Goal: Information Seeking & Learning: Learn about a topic

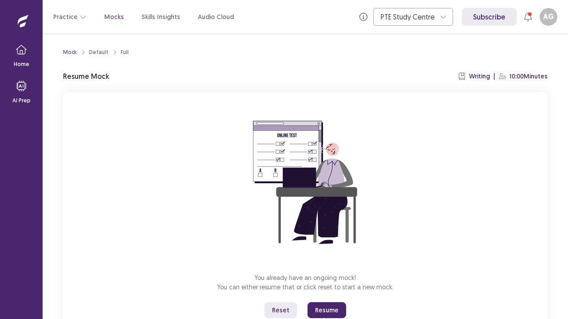
click at [380, 216] on img at bounding box center [305, 183] width 160 height 160
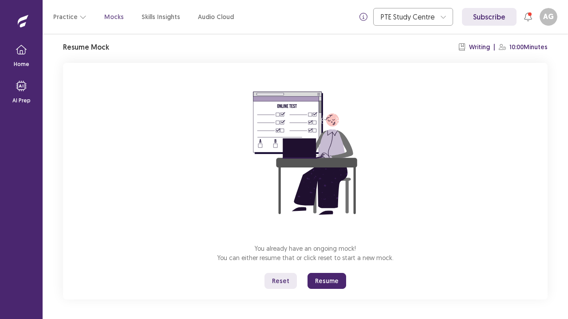
scroll to position [31, 0]
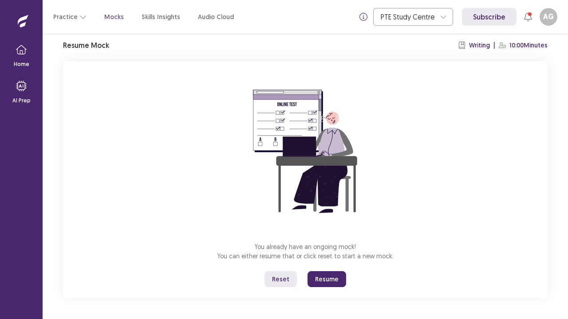
click at [327, 277] on button "Resume" at bounding box center [326, 280] width 39 height 16
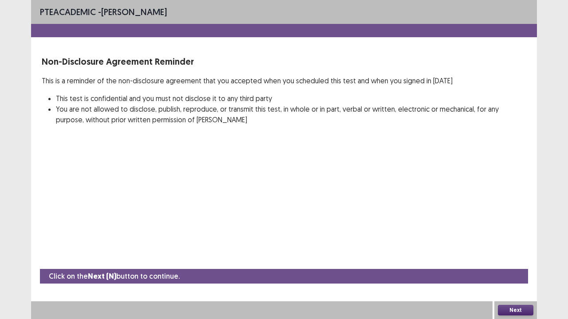
click at [518, 313] on button "Next" at bounding box center [515, 310] width 35 height 11
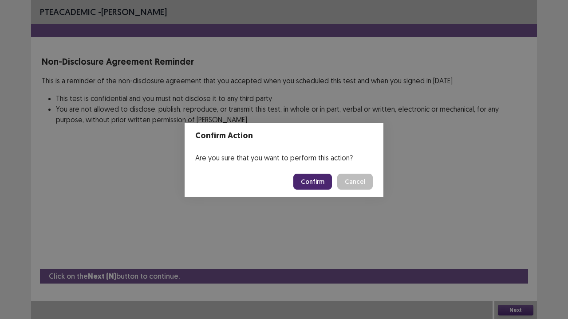
click at [316, 185] on button "Confirm" at bounding box center [312, 182] width 39 height 16
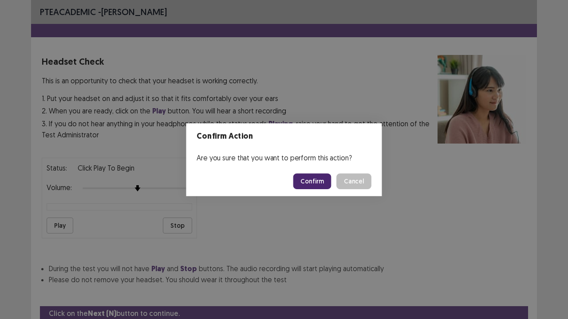
scroll to position [33, 0]
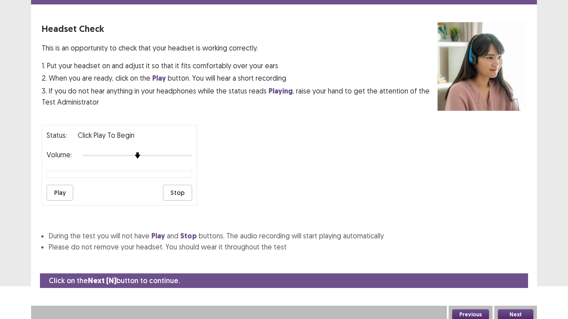
click at [509, 311] on button "Next" at bounding box center [515, 315] width 35 height 11
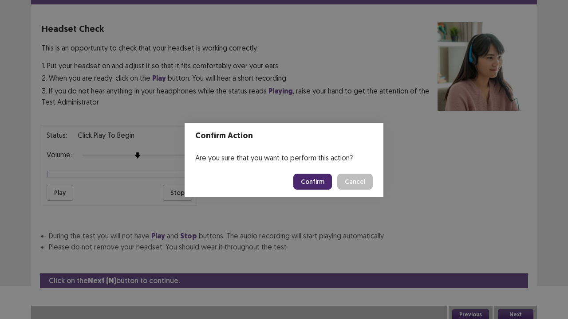
click at [311, 180] on button "Confirm" at bounding box center [312, 182] width 39 height 16
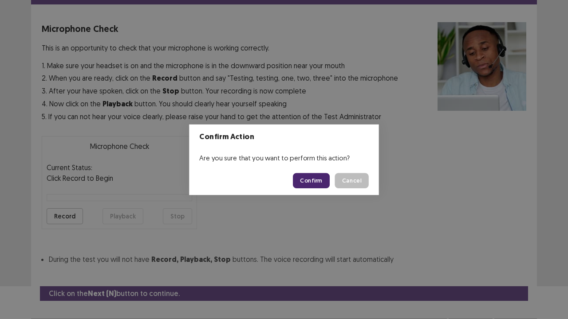
scroll to position [49, 0]
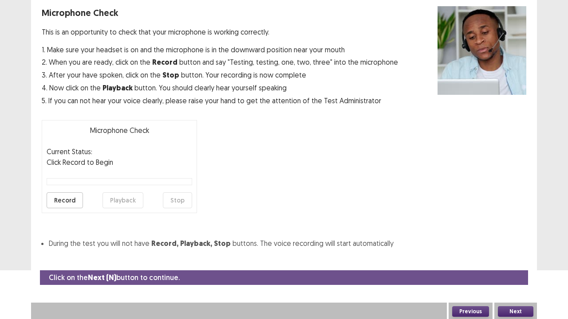
click at [519, 307] on button "Next" at bounding box center [515, 312] width 35 height 11
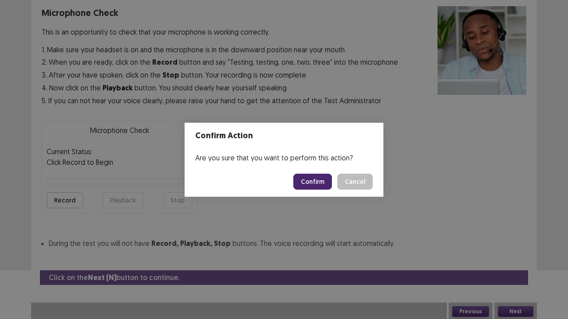
click at [320, 181] on button "Confirm" at bounding box center [312, 182] width 39 height 16
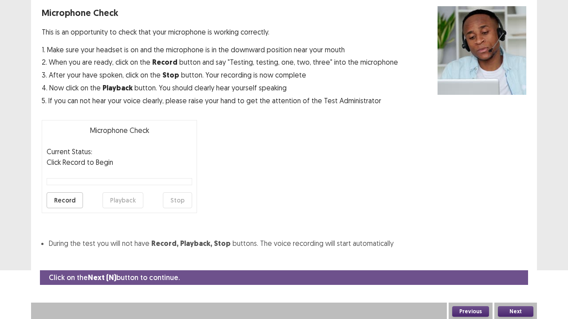
scroll to position [24, 0]
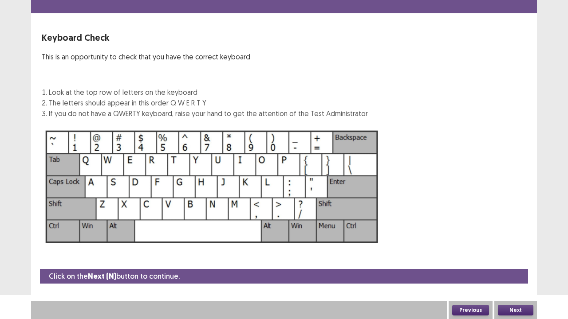
click at [509, 311] on button "Next" at bounding box center [515, 310] width 35 height 11
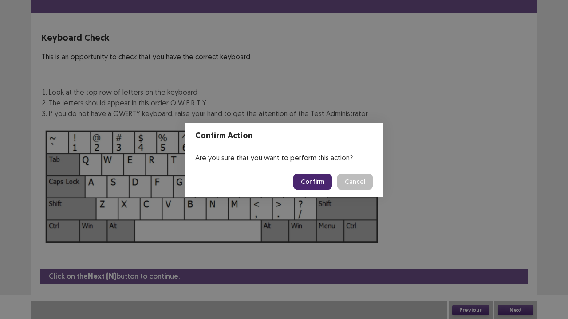
click at [317, 186] on button "Confirm" at bounding box center [312, 182] width 39 height 16
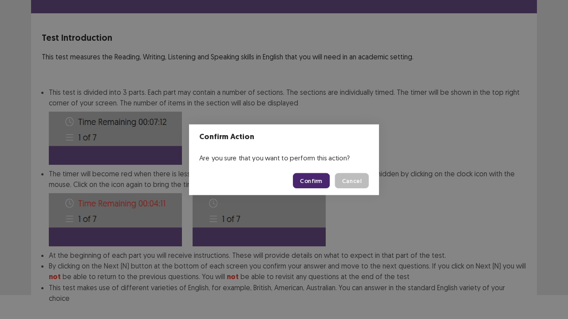
scroll to position [33, 0]
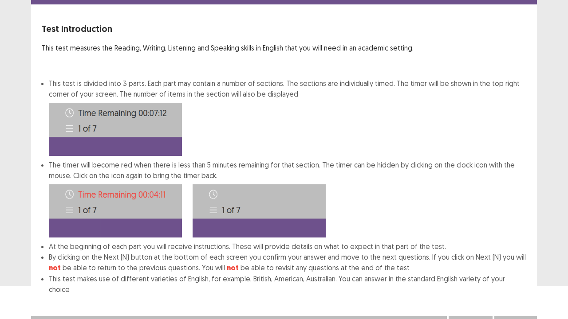
click at [506, 319] on button "Confirm" at bounding box center [515, 325] width 35 height 11
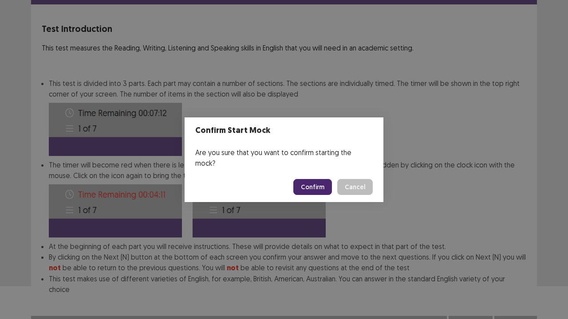
click at [317, 186] on button "Confirm" at bounding box center [312, 187] width 39 height 16
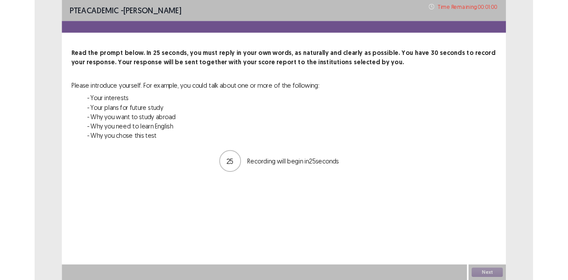
scroll to position [0, 0]
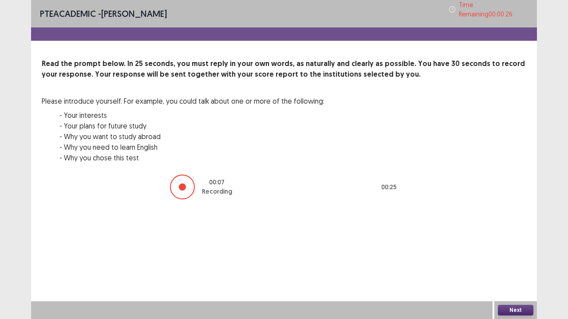
click at [505, 308] on button "Next" at bounding box center [515, 310] width 35 height 11
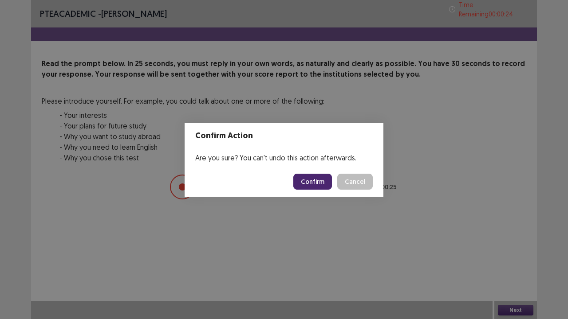
click at [323, 181] on button "Confirm" at bounding box center [312, 182] width 39 height 16
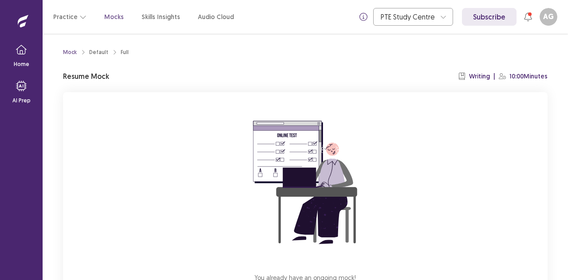
click at [134, 159] on div "You already have an ongoing mock! You can either resume that or click reset to …" at bounding box center [305, 210] width 485 height 237
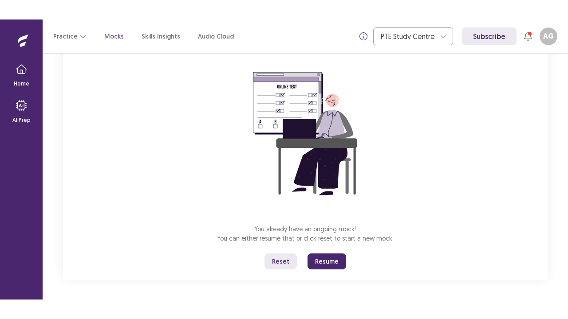
scroll to position [70, 0]
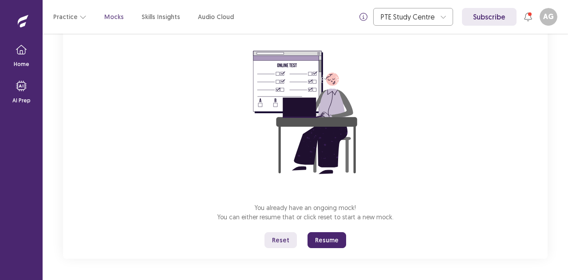
click at [323, 238] on button "Resume" at bounding box center [326, 240] width 39 height 16
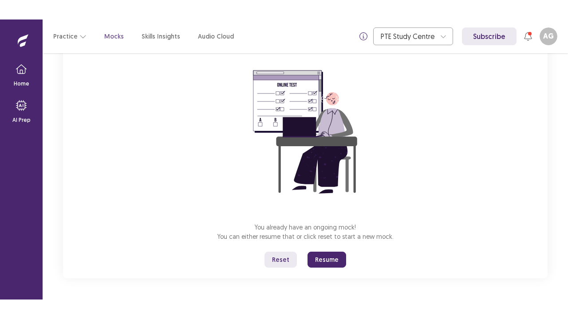
scroll to position [31, 0]
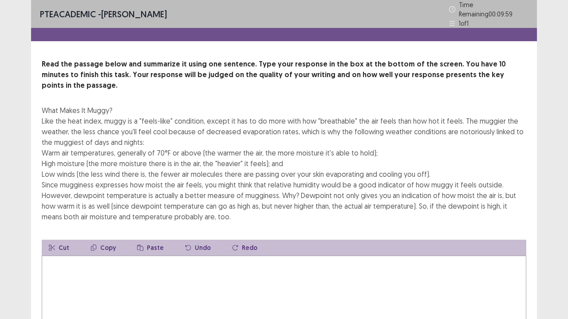
click at [177, 280] on textarea at bounding box center [284, 305] width 485 height 98
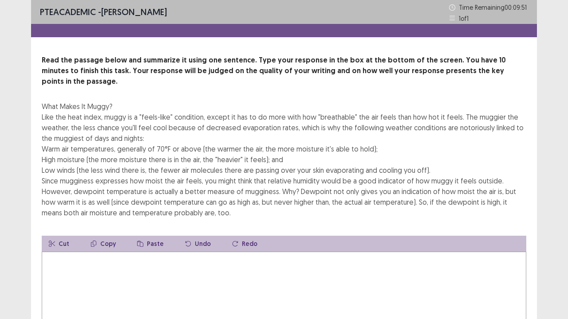
click at [118, 280] on textarea at bounding box center [284, 301] width 485 height 98
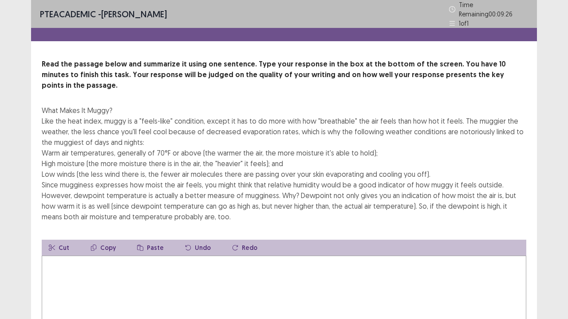
click at [106, 272] on textarea at bounding box center [284, 305] width 485 height 98
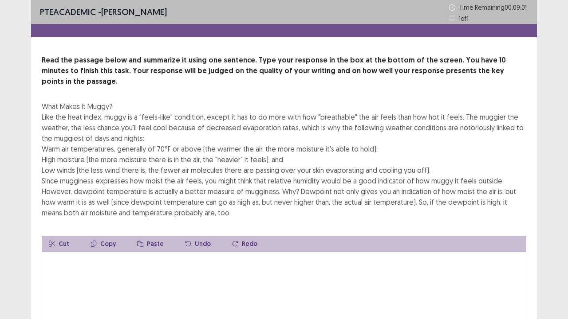
click at [106, 272] on textarea at bounding box center [284, 301] width 485 height 98
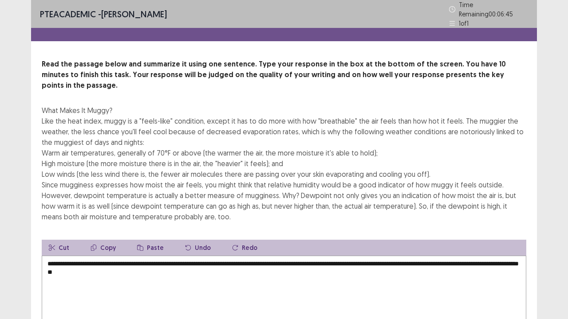
click at [95, 256] on textarea "**********" at bounding box center [284, 305] width 485 height 98
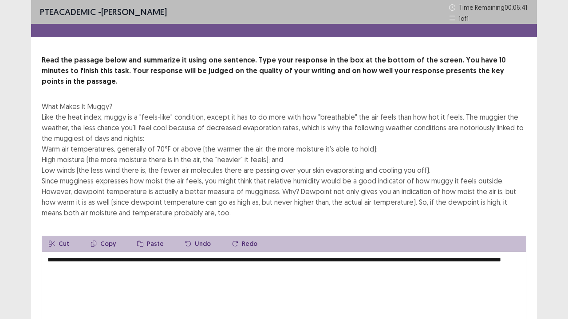
click at [99, 252] on textarea "**********" at bounding box center [284, 301] width 485 height 98
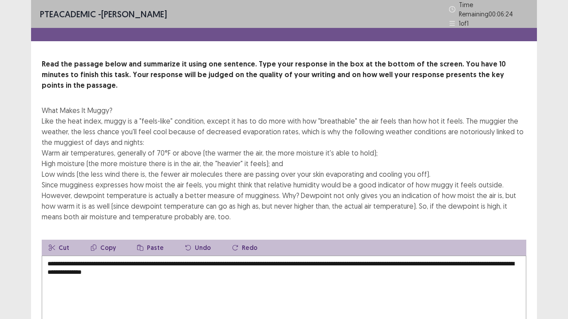
click at [239, 256] on textarea "**********" at bounding box center [284, 305] width 485 height 98
click at [110, 259] on textarea "**********" at bounding box center [284, 305] width 485 height 98
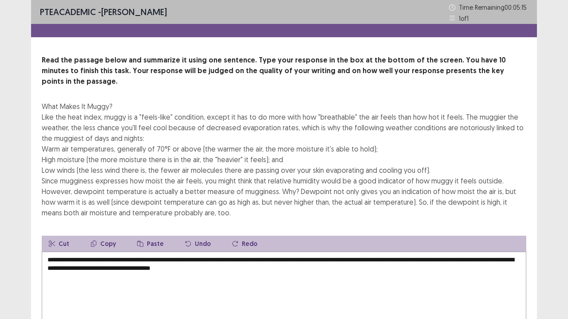
click at [284, 181] on div "What Makes It Muggy? Like the heat index, muggy is a "feels-like" condition, ex…" at bounding box center [284, 159] width 485 height 117
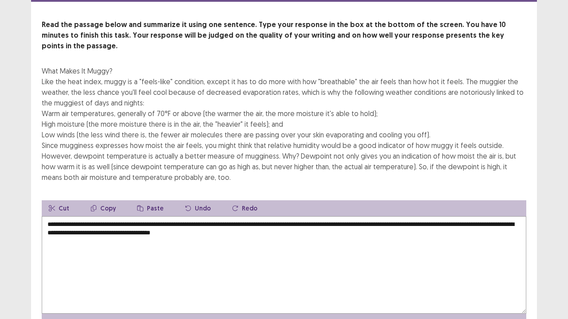
scroll to position [53, 0]
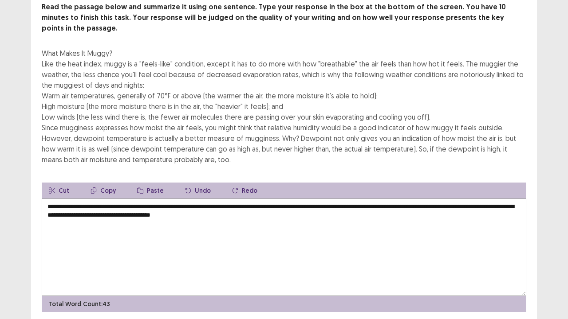
click at [288, 206] on textarea "**********" at bounding box center [284, 248] width 485 height 98
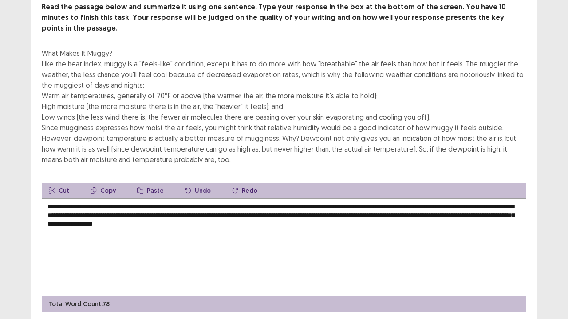
click at [354, 131] on div "What Makes It Muggy? Like the heat index, muggy is a "feels-like" condition, ex…" at bounding box center [284, 106] width 485 height 117
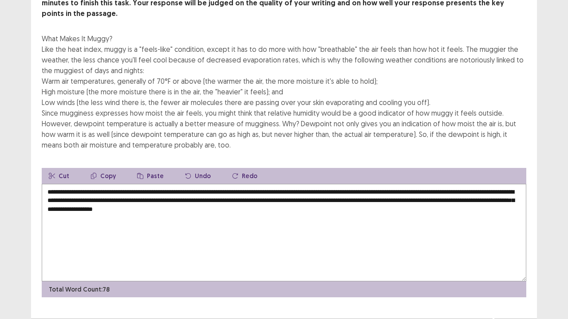
scroll to position [75, 0]
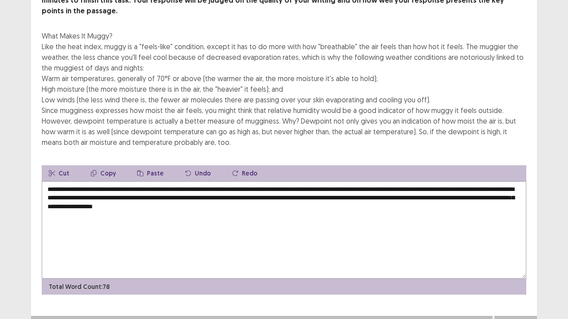
click at [247, 184] on textarea "**********" at bounding box center [284, 230] width 485 height 98
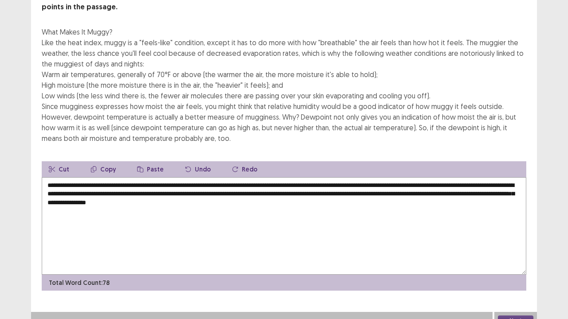
click at [277, 204] on textarea "**********" at bounding box center [284, 226] width 485 height 98
click at [372, 90] on div "What Makes It Muggy? Like the heat index, muggy is a "feels-like" condition, ex…" at bounding box center [284, 85] width 485 height 117
click at [302, 183] on textarea "**********" at bounding box center [284, 226] width 485 height 98
click at [280, 184] on textarea "**********" at bounding box center [284, 226] width 485 height 98
click at [278, 192] on textarea "**********" at bounding box center [284, 226] width 485 height 98
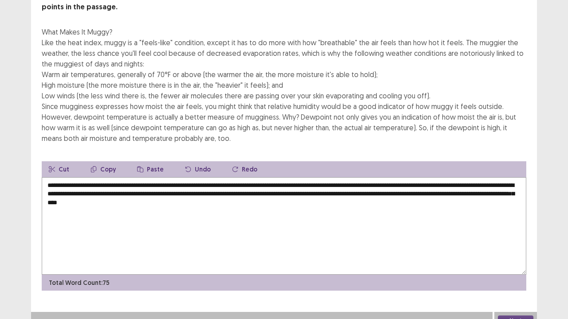
type textarea "**********"
click at [523, 280] on button "Next" at bounding box center [515, 321] width 35 height 11
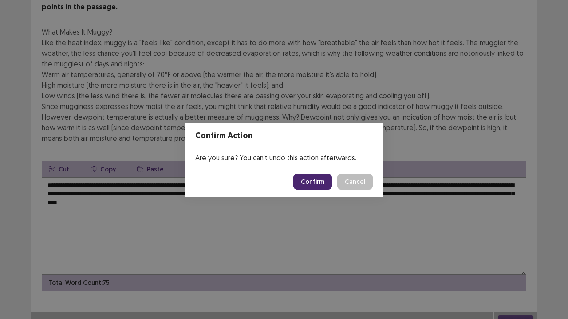
click at [316, 183] on button "Confirm" at bounding box center [312, 182] width 39 height 16
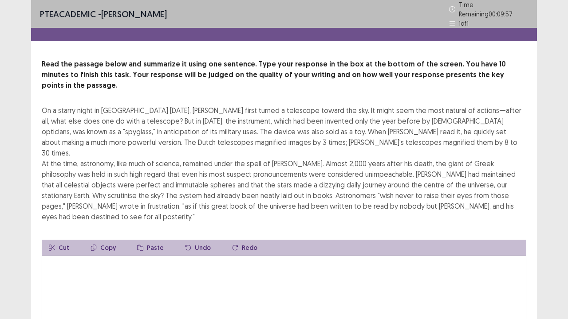
click at [126, 256] on textarea at bounding box center [284, 305] width 485 height 98
click at [117, 256] on textarea at bounding box center [284, 305] width 485 height 98
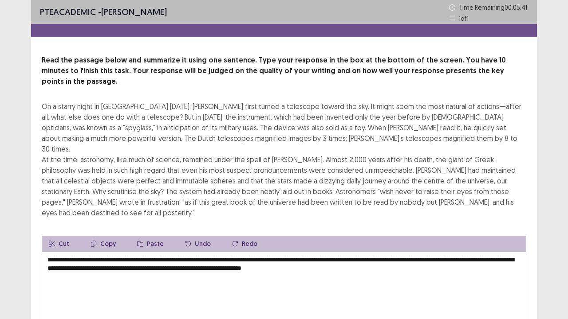
click at [79, 252] on textarea "**********" at bounding box center [284, 301] width 485 height 98
click at [420, 252] on textarea "**********" at bounding box center [284, 301] width 485 height 98
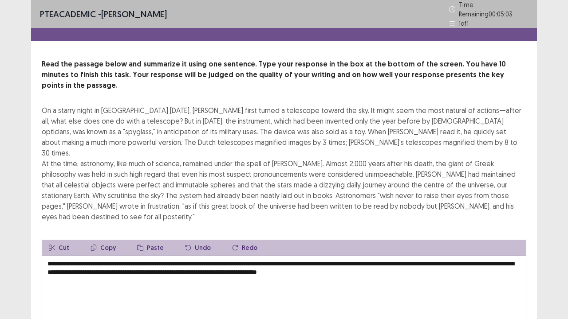
click at [179, 256] on textarea "**********" at bounding box center [284, 305] width 485 height 98
click at [433, 256] on textarea "**********" at bounding box center [284, 305] width 485 height 98
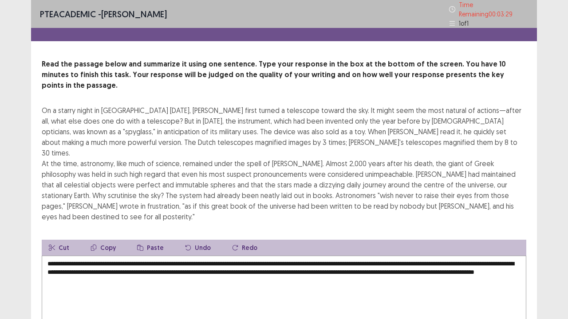
click at [405, 175] on div "On a starry night in [GEOGRAPHIC_DATA] [DATE], [PERSON_NAME] first turned a tel…" at bounding box center [284, 163] width 485 height 117
click at [201, 256] on textarea "**********" at bounding box center [284, 305] width 485 height 98
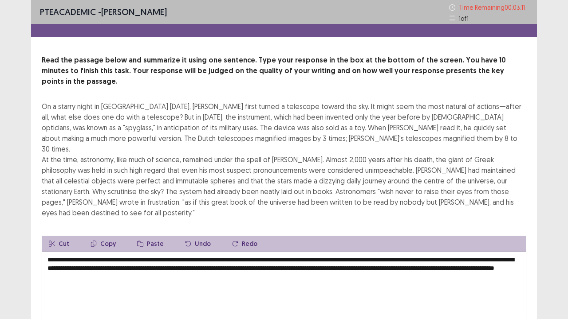
click at [267, 188] on div "Read the passage below and summarize it using one sentence. Type your response …" at bounding box center [284, 210] width 506 height 311
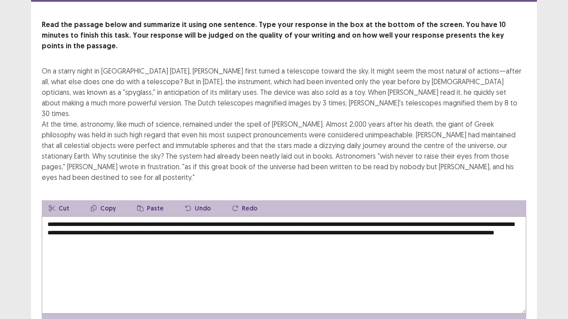
scroll to position [53, 0]
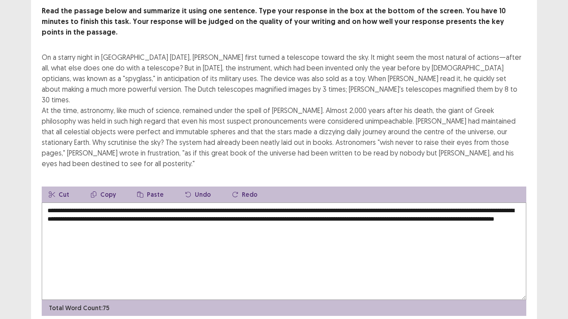
click at [492, 203] on textarea "**********" at bounding box center [284, 252] width 485 height 98
type textarea "**********"
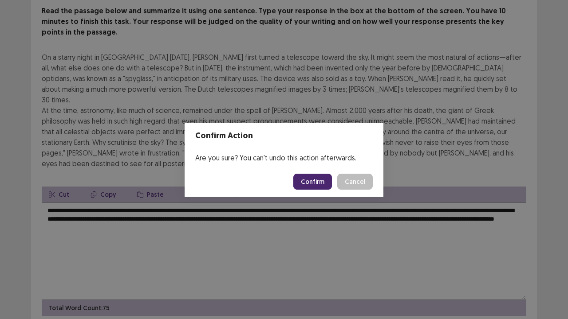
click at [320, 180] on button "Confirm" at bounding box center [312, 182] width 39 height 16
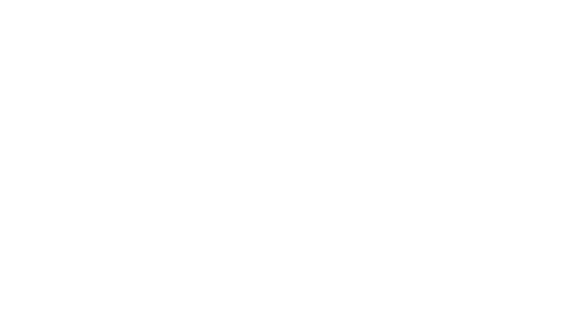
scroll to position [0, 0]
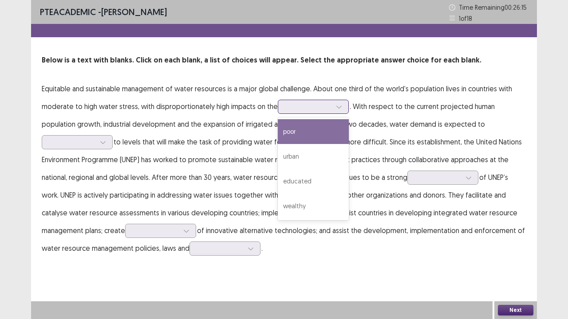
click at [298, 105] on div at bounding box center [308, 106] width 46 height 8
click at [300, 130] on div "poor" at bounding box center [313, 131] width 71 height 25
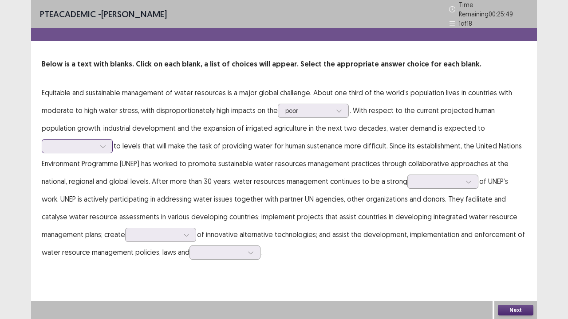
click at [96, 141] on div at bounding box center [72, 146] width 48 height 10
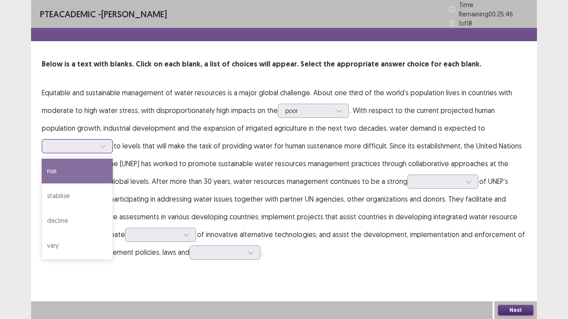
click at [113, 159] on div "rise" at bounding box center [77, 171] width 71 height 25
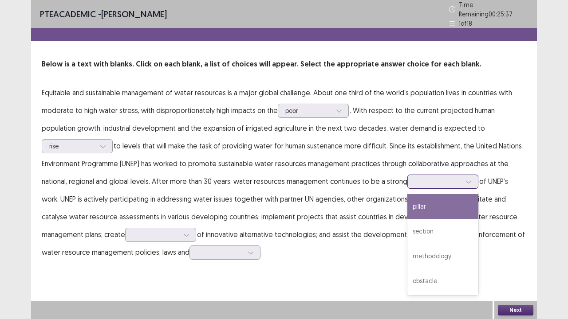
click at [415, 181] on div at bounding box center [438, 181] width 46 height 8
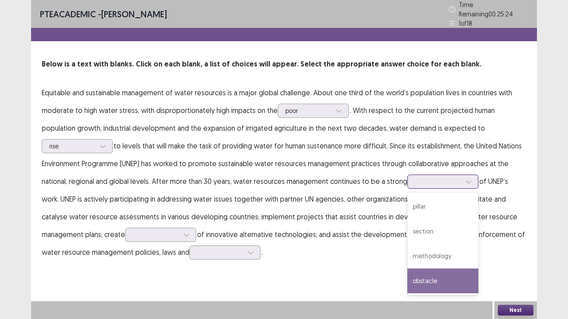
click at [407, 274] on div "obstacle" at bounding box center [442, 281] width 71 height 25
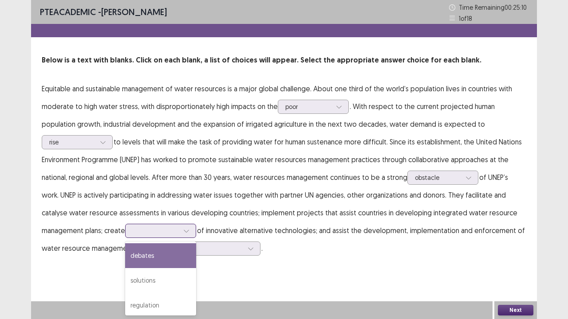
click at [133, 227] on div at bounding box center [156, 231] width 46 height 8
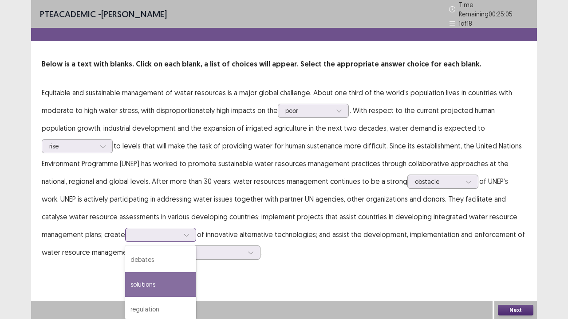
click at [125, 279] on div "solutions" at bounding box center [160, 284] width 71 height 25
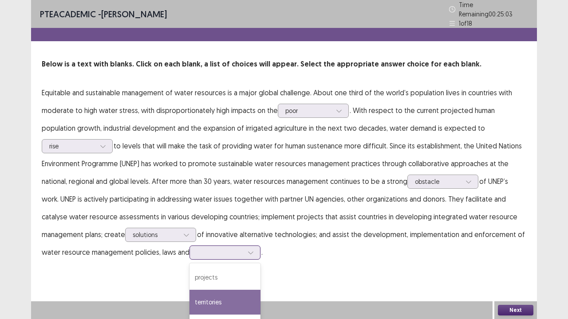
scroll to position [43, 0]
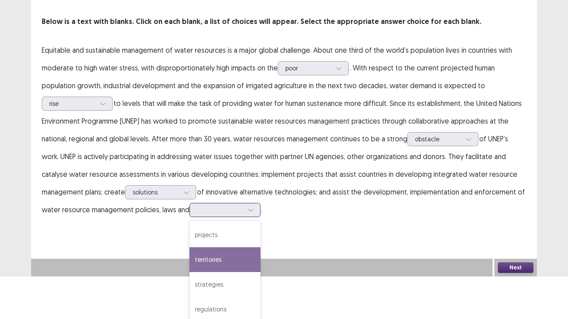
click at [189, 217] on div "4 results available. Use Up and Down to choose options, press Enter to select t…" at bounding box center [224, 210] width 71 height 14
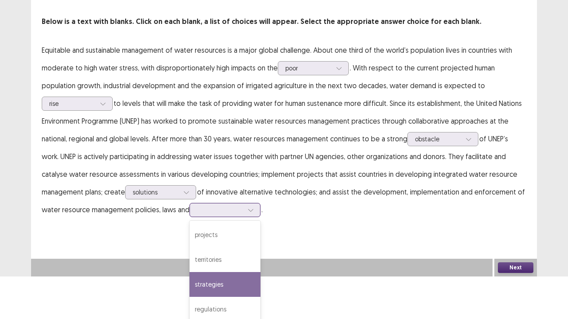
click at [189, 276] on div "strategies" at bounding box center [224, 284] width 71 height 25
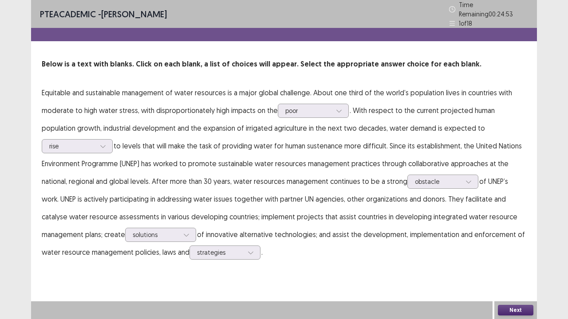
click at [504, 280] on button "Next" at bounding box center [515, 310] width 35 height 11
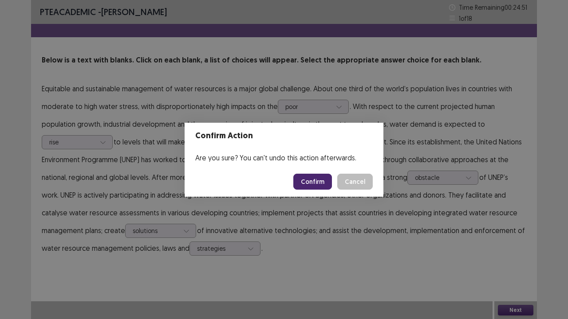
click at [316, 181] on button "Confirm" at bounding box center [312, 182] width 39 height 16
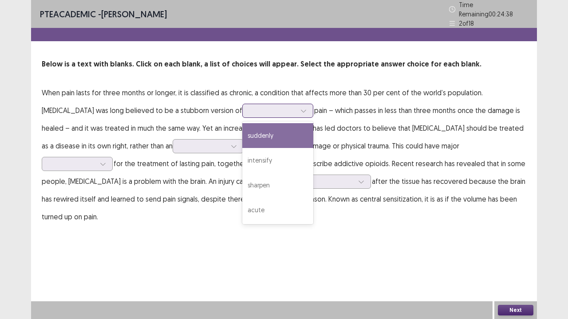
click at [250, 110] on div at bounding box center [273, 110] width 46 height 8
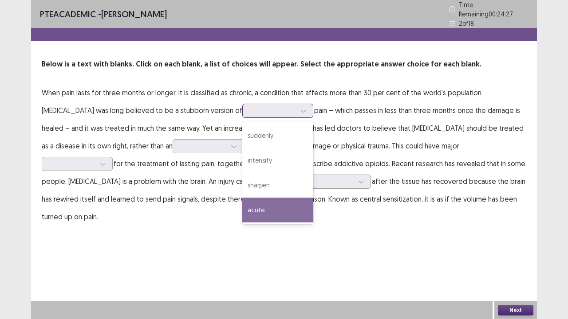
click at [242, 212] on div "acute" at bounding box center [277, 210] width 71 height 25
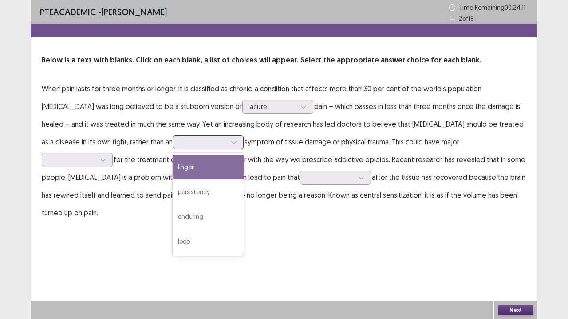
click at [180, 139] on div at bounding box center [203, 142] width 46 height 8
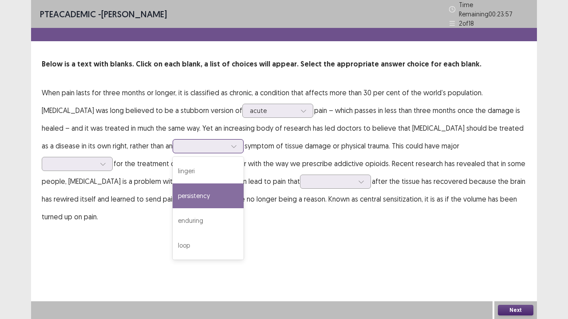
click at [173, 188] on div "persistency" at bounding box center [208, 196] width 71 height 25
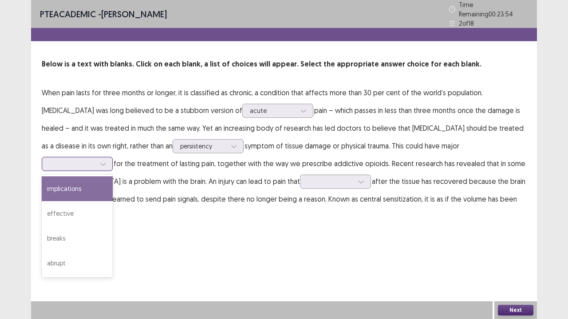
click at [95, 160] on div at bounding box center [72, 164] width 46 height 8
click at [113, 177] on div "implications" at bounding box center [77, 189] width 71 height 25
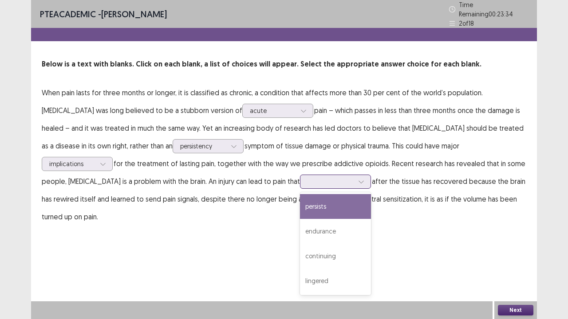
click at [307, 181] on div at bounding box center [330, 181] width 46 height 8
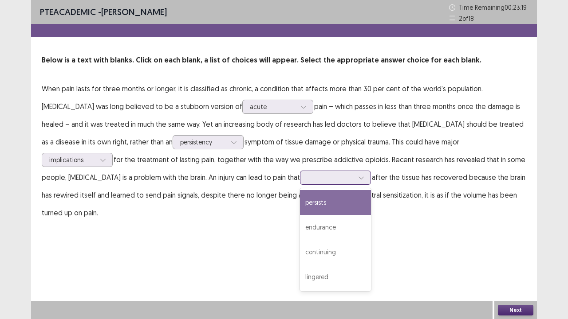
click at [300, 204] on div "persists" at bounding box center [335, 202] width 71 height 25
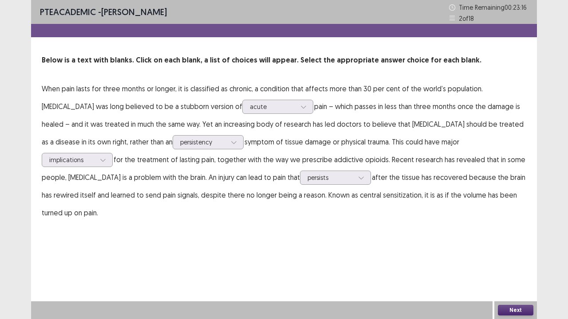
click at [511, 280] on button "Next" at bounding box center [515, 310] width 35 height 11
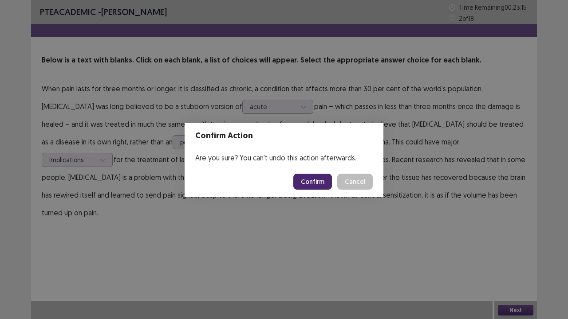
click at [317, 179] on button "Confirm" at bounding box center [312, 182] width 39 height 16
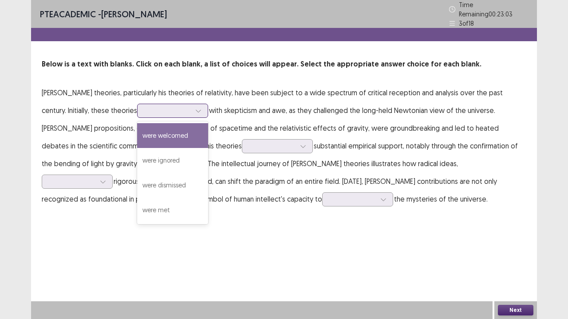
click at [155, 106] on div at bounding box center [168, 110] width 46 height 8
click at [151, 132] on div "were welcomed" at bounding box center [172, 135] width 71 height 25
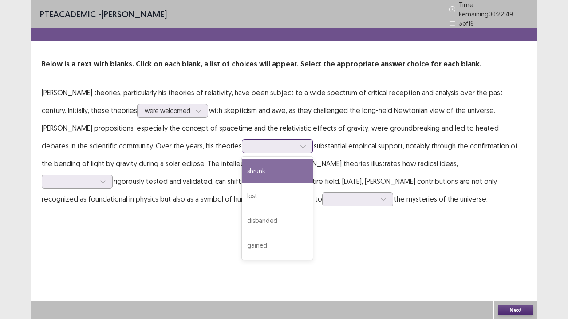
click at [249, 145] on div at bounding box center [272, 146] width 46 height 8
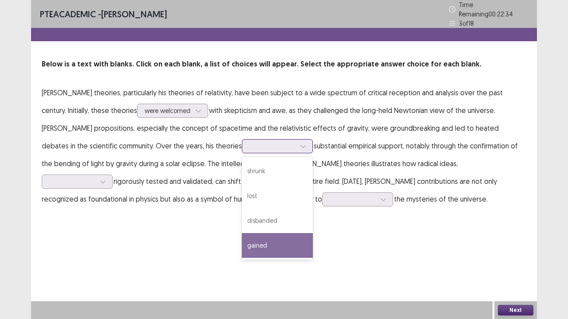
click at [242, 246] on div "gained" at bounding box center [277, 245] width 71 height 25
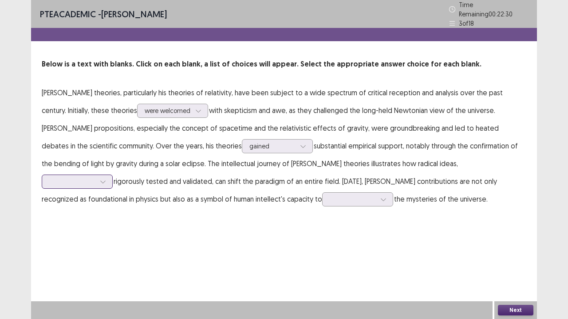
click at [113, 175] on div at bounding box center [77, 182] width 71 height 14
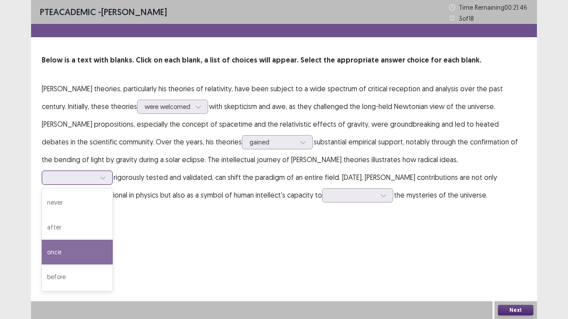
click at [113, 240] on div "once" at bounding box center [77, 252] width 71 height 25
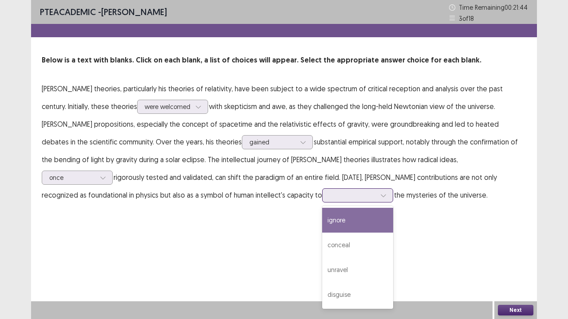
click at [330, 194] on div at bounding box center [353, 195] width 46 height 8
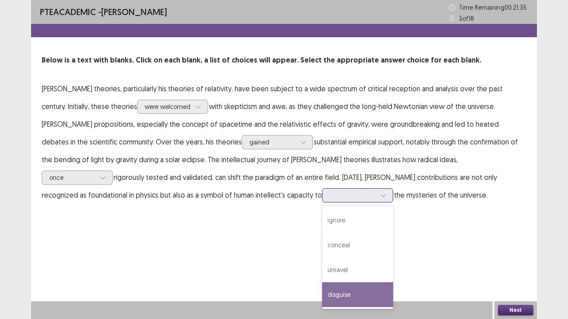
click at [322, 280] on div "disguise" at bounding box center [357, 295] width 71 height 25
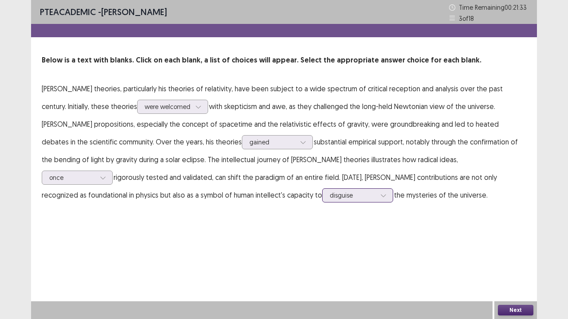
click at [330, 201] on div "disguise" at bounding box center [353, 195] width 46 height 13
click at [248, 260] on div "PTE academic - [PERSON_NAME] Time Remaining 00 : 21 : 30 3 of 18 Below is a tex…" at bounding box center [284, 159] width 506 height 319
click at [511, 280] on button "Next" at bounding box center [515, 310] width 35 height 11
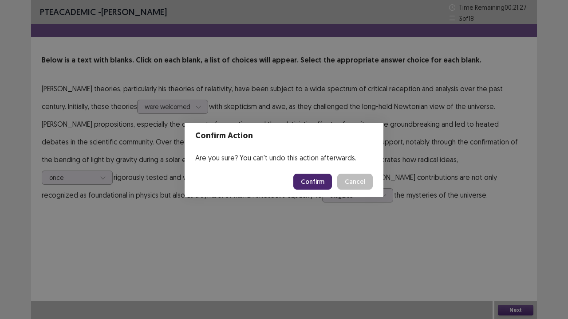
click at [322, 182] on button "Confirm" at bounding box center [312, 182] width 39 height 16
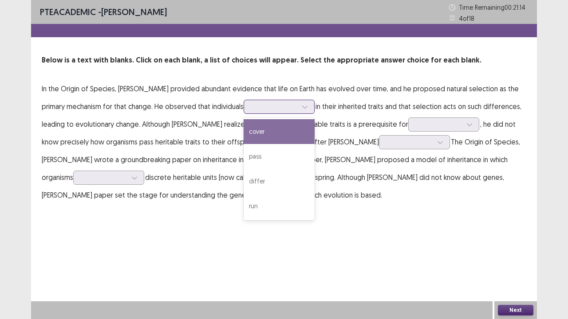
click at [259, 105] on div at bounding box center [274, 106] width 46 height 8
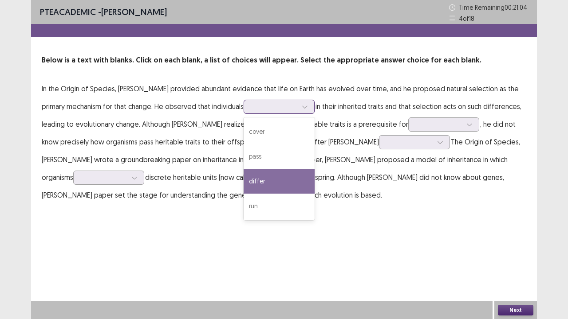
click at [251, 182] on div "differ" at bounding box center [279, 181] width 71 height 25
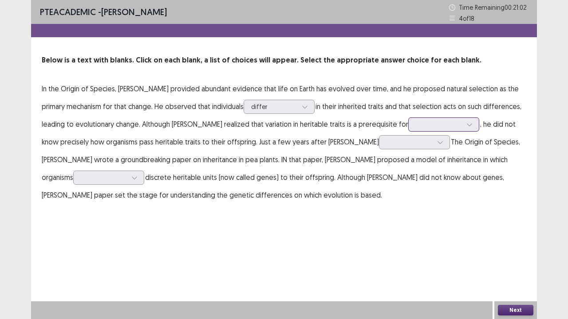
click at [416, 125] on div at bounding box center [439, 124] width 46 height 8
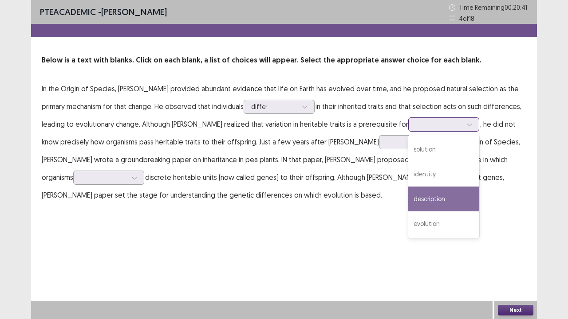
click at [408, 197] on div "description" at bounding box center [443, 199] width 71 height 25
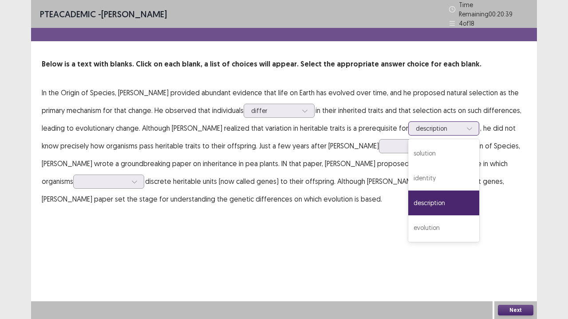
click at [416, 126] on div at bounding box center [439, 128] width 46 height 8
click at [408, 227] on div "evolution" at bounding box center [443, 228] width 71 height 25
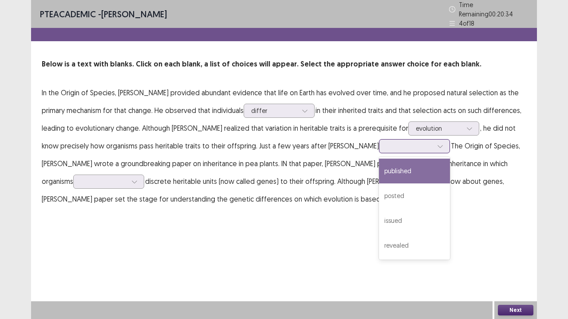
click at [386, 145] on div at bounding box center [409, 146] width 46 height 8
click at [379, 171] on div "published" at bounding box center [414, 171] width 71 height 25
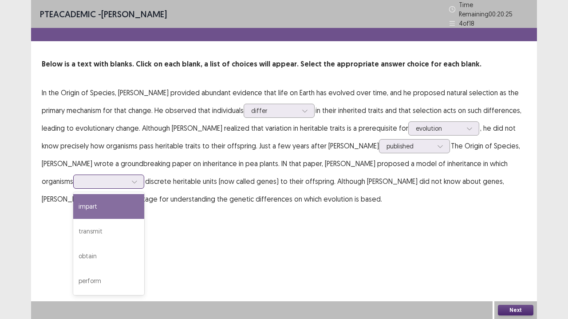
click at [127, 177] on div at bounding box center [104, 181] width 46 height 8
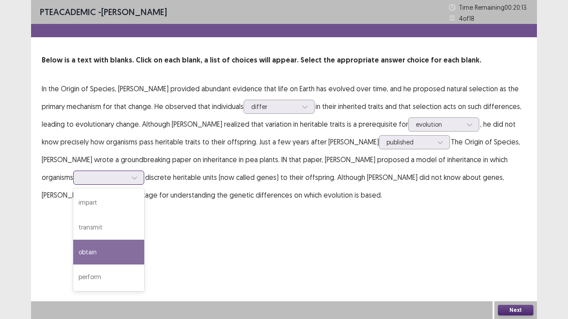
click at [144, 240] on div "obtain" at bounding box center [108, 252] width 71 height 25
click at [127, 173] on div at bounding box center [104, 177] width 46 height 8
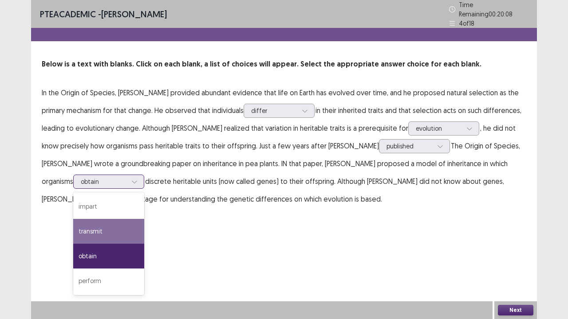
click at [144, 219] on div "transmit" at bounding box center [108, 231] width 71 height 25
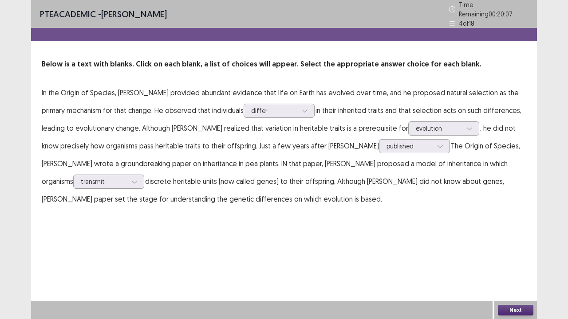
click at [509, 280] on button "Next" at bounding box center [515, 310] width 35 height 11
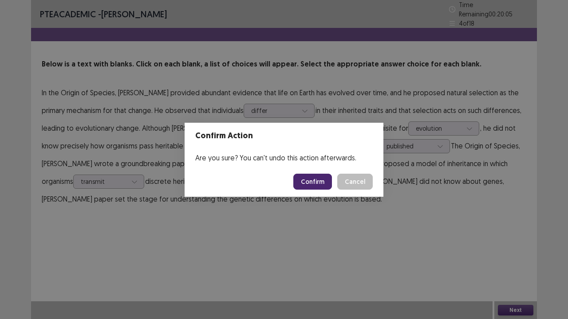
click at [321, 179] on button "Confirm" at bounding box center [312, 182] width 39 height 16
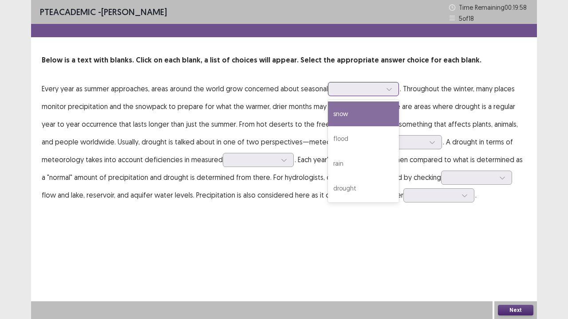
click at [355, 89] on div at bounding box center [358, 89] width 46 height 8
click at [356, 116] on div "snow" at bounding box center [363, 114] width 71 height 25
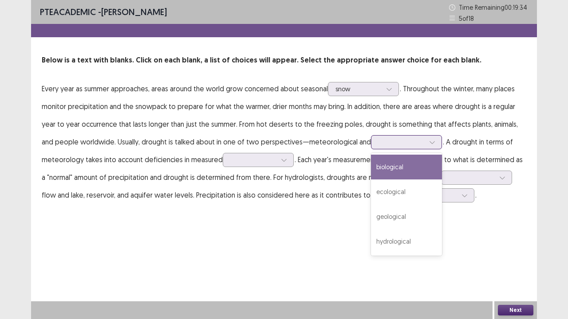
click at [378, 147] on div at bounding box center [402, 142] width 48 height 10
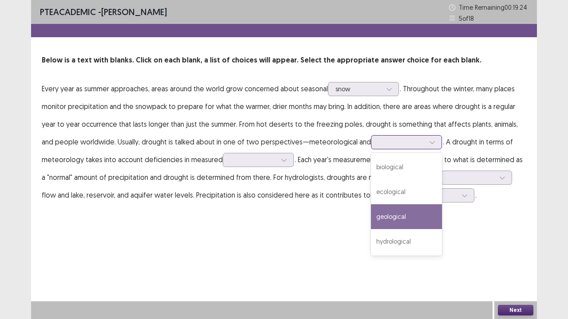
click at [377, 221] on div "geological" at bounding box center [406, 217] width 71 height 25
click at [378, 145] on div at bounding box center [401, 142] width 46 height 8
click at [391, 215] on div "geological" at bounding box center [406, 217] width 71 height 25
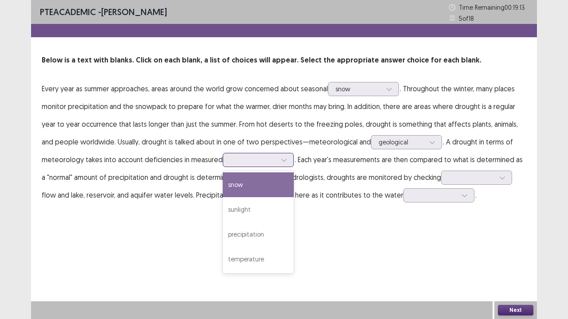
click at [259, 162] on div at bounding box center [253, 160] width 46 height 8
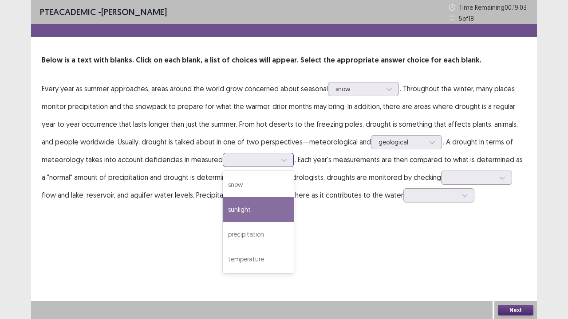
click at [259, 206] on div "sunlight" at bounding box center [258, 209] width 71 height 25
click at [259, 158] on div at bounding box center [253, 160] width 46 height 8
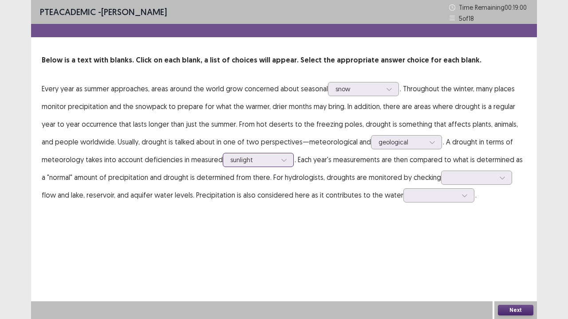
click at [259, 158] on div at bounding box center [253, 160] width 46 height 8
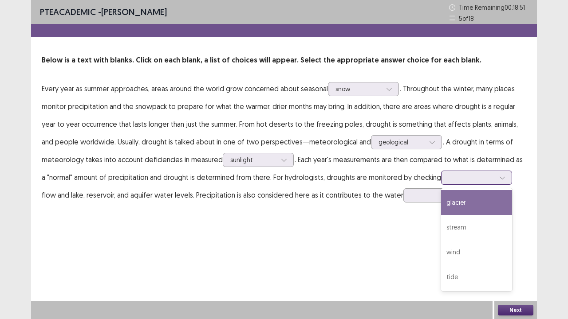
click at [464, 175] on div at bounding box center [472, 177] width 46 height 8
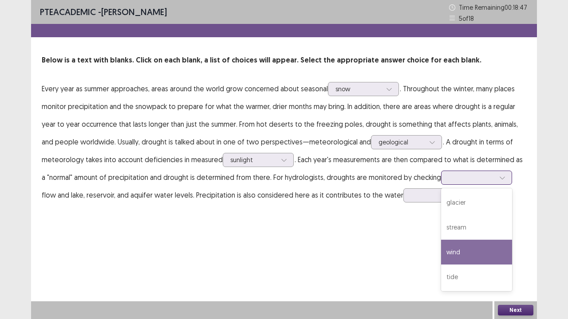
click at [465, 255] on div "wind" at bounding box center [476, 252] width 71 height 25
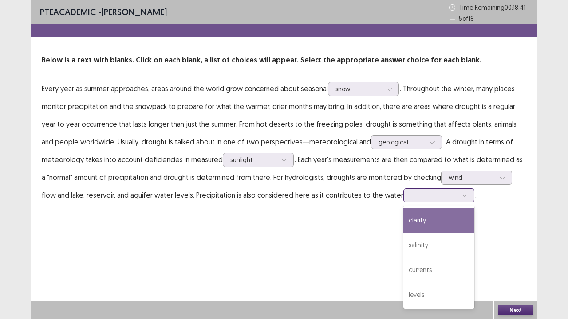
click at [411, 192] on div at bounding box center [434, 195] width 46 height 8
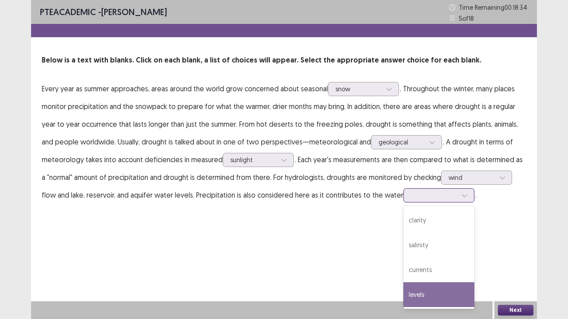
click at [410, 280] on div "levels" at bounding box center [438, 295] width 71 height 25
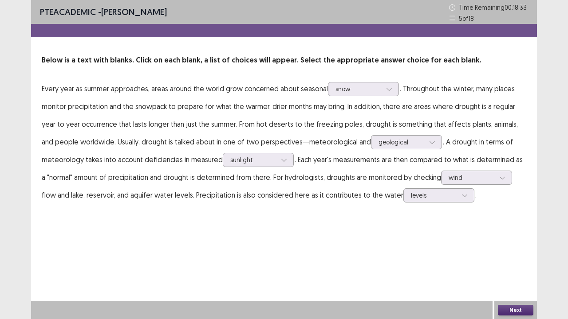
click at [510, 280] on button "Next" at bounding box center [515, 310] width 35 height 11
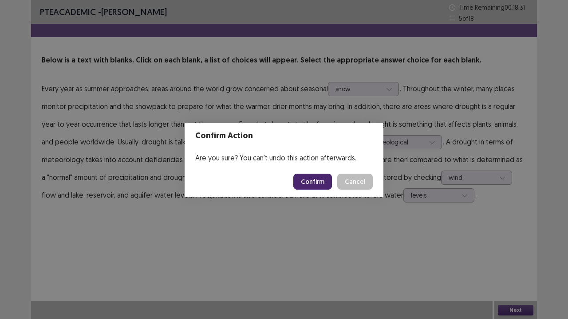
click at [321, 180] on button "Confirm" at bounding box center [312, 182] width 39 height 16
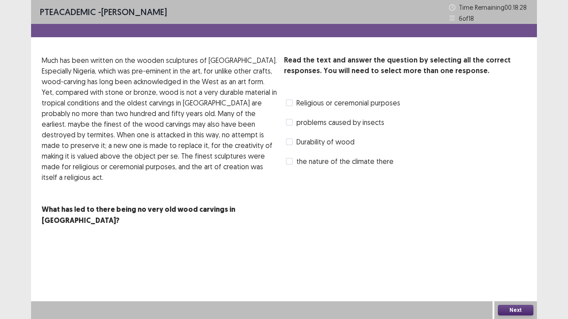
click at [288, 108] on label "Religious or ceremonial purposes" at bounding box center [343, 103] width 114 height 11
click at [292, 124] on span at bounding box center [289, 122] width 7 height 7
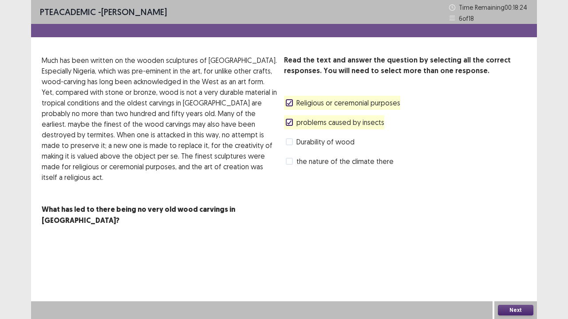
click at [516, 280] on button "Next" at bounding box center [515, 310] width 35 height 11
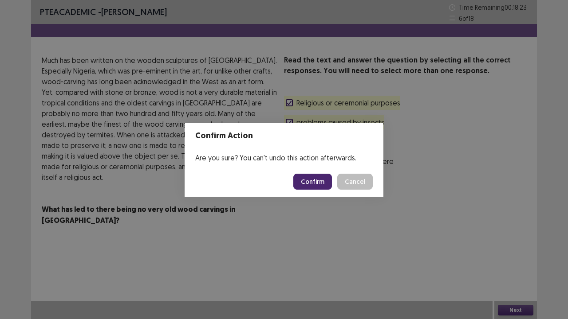
click at [324, 180] on button "Confirm" at bounding box center [312, 182] width 39 height 16
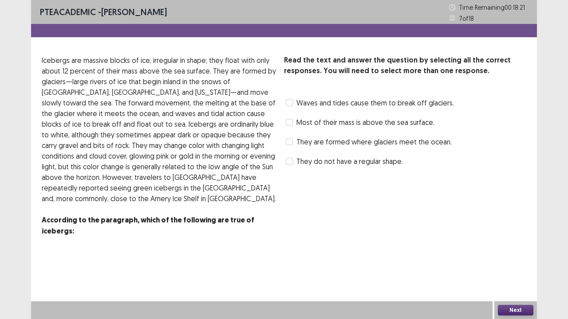
drag, startPoint x: 289, startPoint y: 103, endPoint x: 290, endPoint y: 121, distance: 17.8
click at [290, 121] on div "Read the text and answer the question by selecting all the correct responses. Y…" at bounding box center [405, 112] width 242 height 114
click at [290, 121] on span at bounding box center [289, 122] width 7 height 7
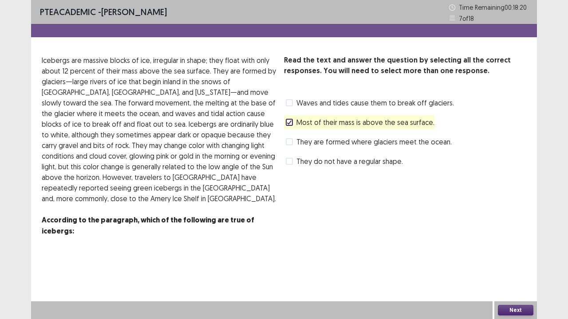
click at [291, 143] on span at bounding box center [289, 141] width 7 height 7
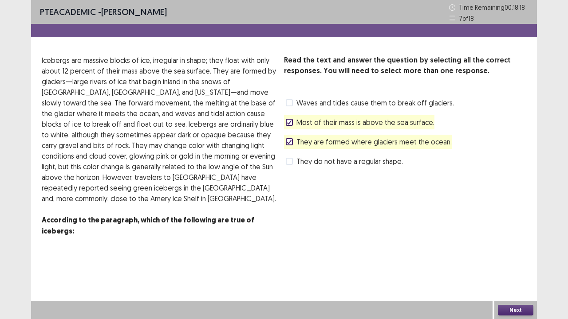
click at [503, 280] on button "Next" at bounding box center [515, 310] width 35 height 11
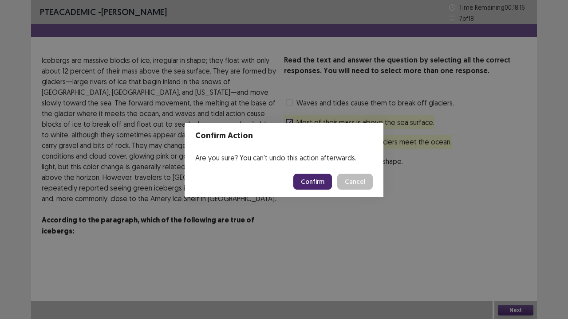
click at [318, 179] on button "Confirm" at bounding box center [312, 182] width 39 height 16
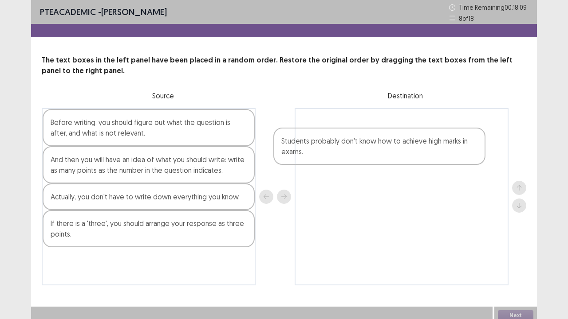
drag, startPoint x: 127, startPoint y: 201, endPoint x: 364, endPoint y: 145, distance: 244.0
click at [364, 145] on div "Before writing, you should figure out what the question is after, and what is n…" at bounding box center [284, 196] width 485 height 177
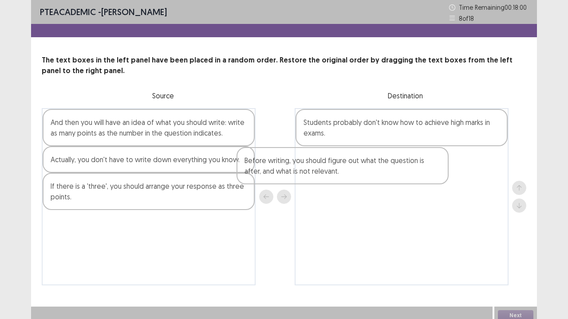
drag, startPoint x: 138, startPoint y: 129, endPoint x: 341, endPoint y: 172, distance: 207.4
click at [341, 172] on div "Before writing, you should figure out what the question is after, and what is n…" at bounding box center [284, 196] width 485 height 177
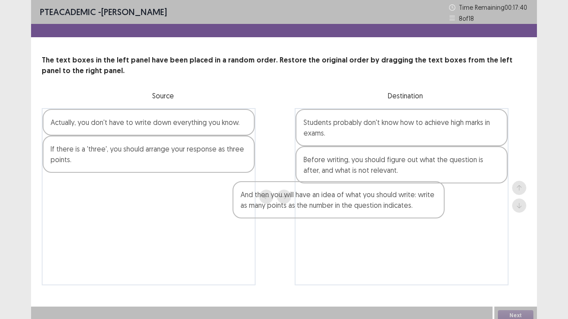
drag, startPoint x: 135, startPoint y: 132, endPoint x: 331, endPoint y: 207, distance: 209.8
click at [331, 207] on div "And then you will have an idea of what you should write: write as many points a…" at bounding box center [284, 196] width 485 height 177
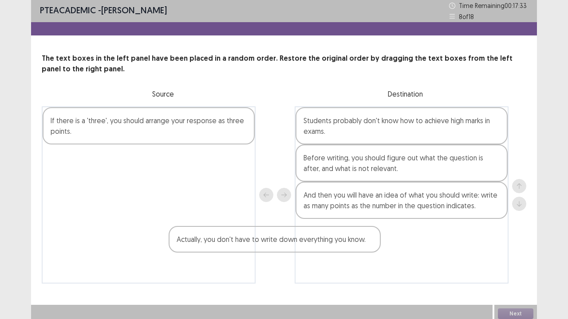
scroll to position [5, 0]
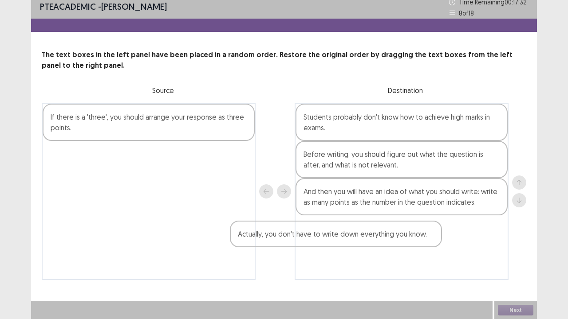
drag, startPoint x: 138, startPoint y: 126, endPoint x: 330, endPoint y: 248, distance: 227.0
click at [330, 248] on div "Actually, you don't have to write down everything you know. If there is a 'thre…" at bounding box center [284, 191] width 485 height 177
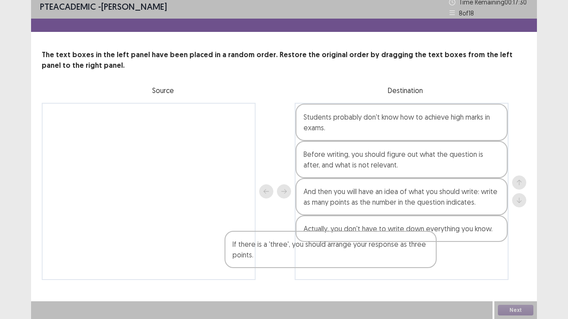
drag, startPoint x: 190, startPoint y: 130, endPoint x: 384, endPoint y: 275, distance: 242.2
click at [384, 275] on div "If there is a 'three', you should arrange your response as three points. Studen…" at bounding box center [284, 191] width 485 height 177
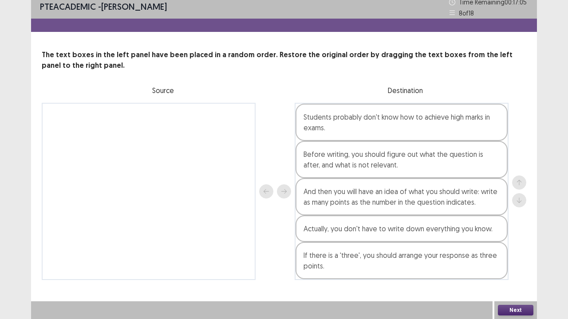
click at [506, 280] on button "Next" at bounding box center [515, 310] width 35 height 11
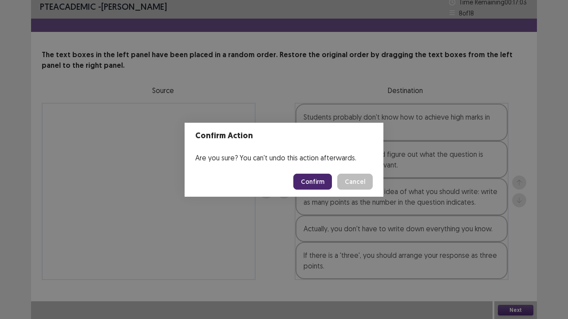
click at [316, 180] on button "Confirm" at bounding box center [312, 182] width 39 height 16
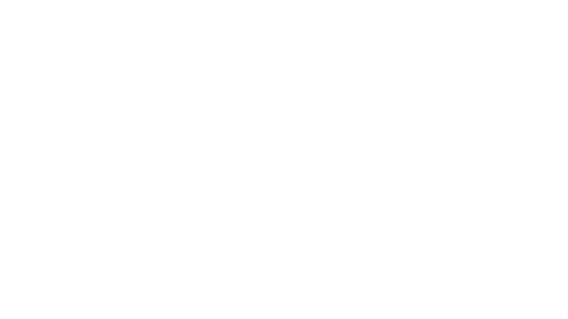
scroll to position [0, 0]
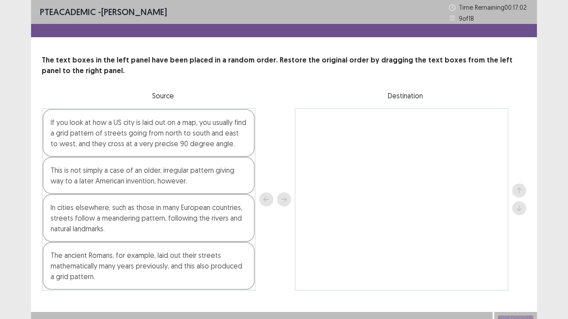
click at [272, 142] on div at bounding box center [275, 199] width 32 height 183
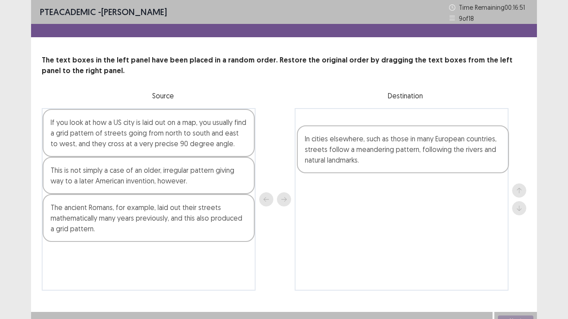
drag, startPoint x: 99, startPoint y: 228, endPoint x: 357, endPoint y: 158, distance: 267.5
click at [357, 158] on div "If you look at how a US city is laid out on a map, you usually find a grid patt…" at bounding box center [284, 199] width 485 height 183
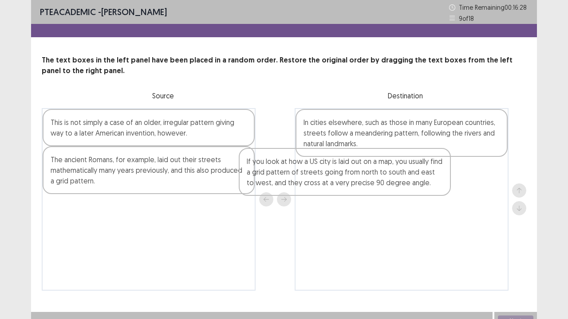
drag, startPoint x: 178, startPoint y: 139, endPoint x: 384, endPoint y: 182, distance: 210.3
click at [384, 182] on div "If you look at how a US city is laid out on a map, you usually find a grid patt…" at bounding box center [284, 199] width 485 height 183
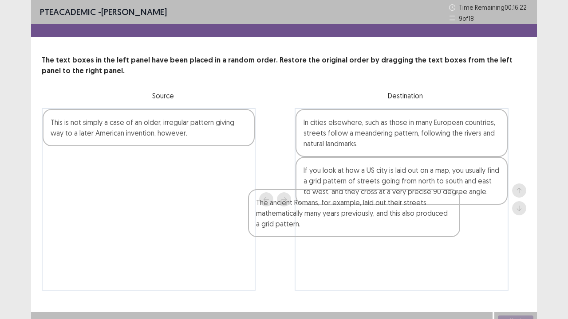
drag, startPoint x: 153, startPoint y: 176, endPoint x: 368, endPoint y: 221, distance: 220.3
click at [368, 221] on div "This is not simply a case of an older, irregular pattern giving way to a later …" at bounding box center [284, 199] width 485 height 183
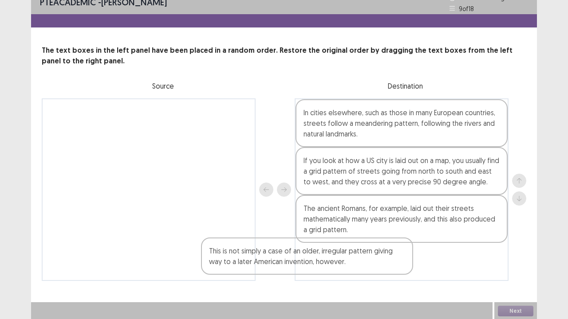
scroll to position [11, 0]
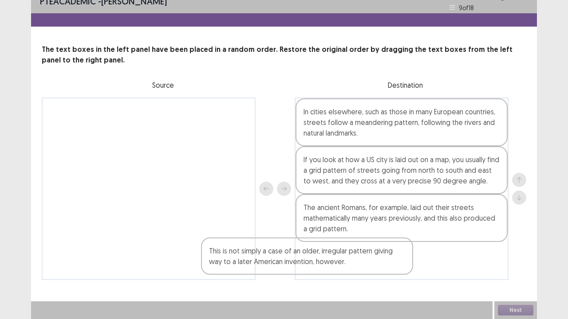
drag, startPoint x: 197, startPoint y: 134, endPoint x: 380, endPoint y: 277, distance: 232.3
click at [380, 277] on div "This is not simply a case of an older, irregular pattern giving way to a later …" at bounding box center [284, 189] width 485 height 183
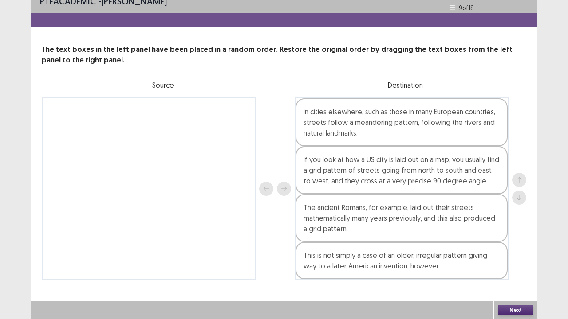
click at [522, 280] on button "Next" at bounding box center [515, 310] width 35 height 11
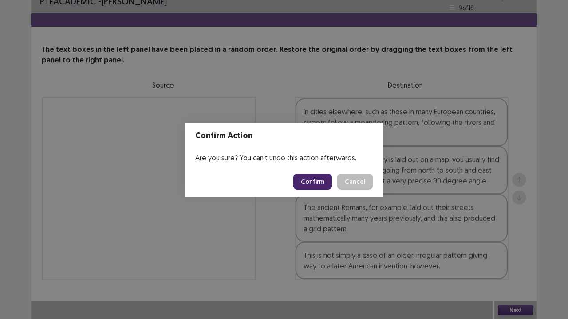
click at [311, 180] on button "Confirm" at bounding box center [312, 182] width 39 height 16
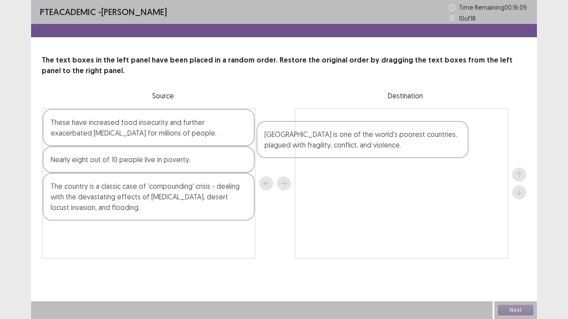
drag, startPoint x: 105, startPoint y: 138, endPoint x: 331, endPoint y: 154, distance: 226.4
click at [331, 154] on div "[GEOGRAPHIC_DATA] is one of the world's poorest countries, plagued with fragili…" at bounding box center [284, 183] width 485 height 151
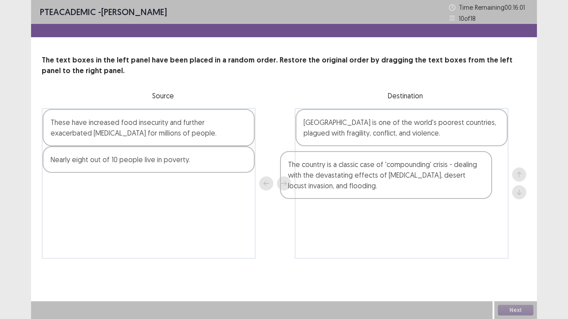
drag, startPoint x: 90, startPoint y: 200, endPoint x: 340, endPoint y: 177, distance: 250.9
click at [340, 177] on div "These have increased food insecurity and further exacerbated [MEDICAL_DATA] for…" at bounding box center [284, 183] width 485 height 151
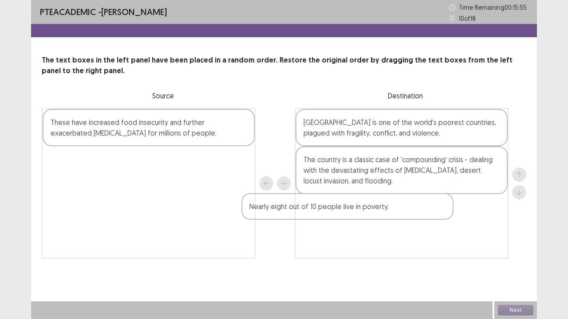
drag, startPoint x: 157, startPoint y: 165, endPoint x: 361, endPoint y: 214, distance: 210.0
click at [361, 214] on div "These have increased food insecurity and further exacerbated [MEDICAL_DATA] for…" at bounding box center [284, 183] width 485 height 151
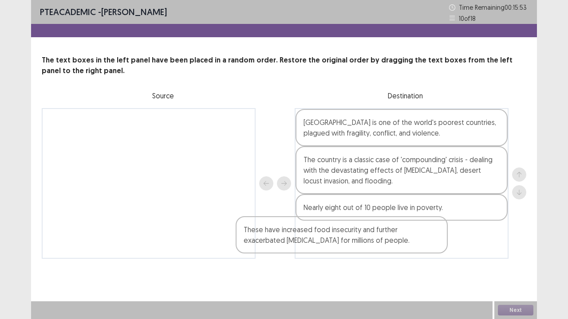
drag, startPoint x: 209, startPoint y: 131, endPoint x: 410, endPoint y: 247, distance: 231.4
click at [410, 247] on div "These have increased food insecurity and further exacerbated [MEDICAL_DATA] for…" at bounding box center [284, 183] width 485 height 151
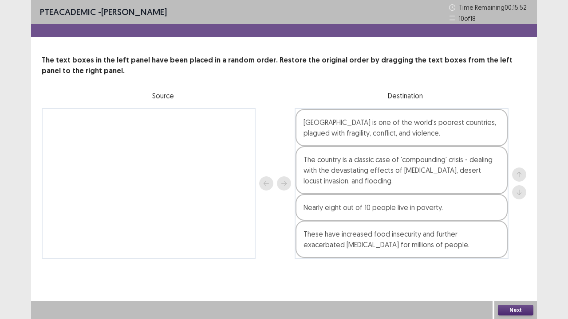
click at [514, 280] on button "Next" at bounding box center [515, 310] width 35 height 11
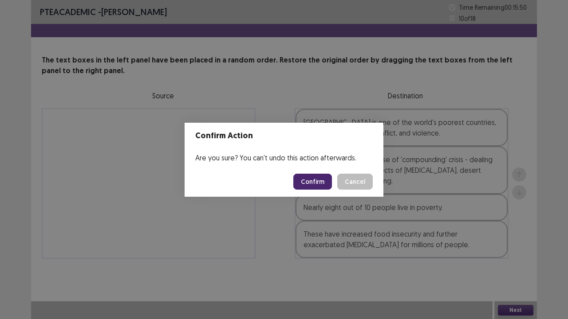
click at [313, 181] on button "Confirm" at bounding box center [312, 182] width 39 height 16
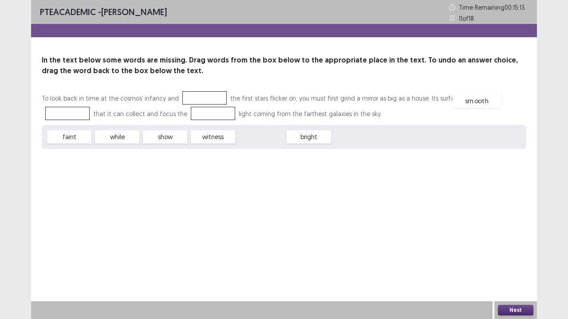
drag, startPoint x: 252, startPoint y: 137, endPoint x: 469, endPoint y: 101, distance: 219.5
drag, startPoint x: 269, startPoint y: 140, endPoint x: 166, endPoint y: 116, distance: 105.8
drag, startPoint x: 162, startPoint y: 137, endPoint x: 192, endPoint y: 103, distance: 44.7
drag, startPoint x: 78, startPoint y: 135, endPoint x: 208, endPoint y: 94, distance: 136.4
click at [507, 280] on button "Next" at bounding box center [515, 310] width 35 height 11
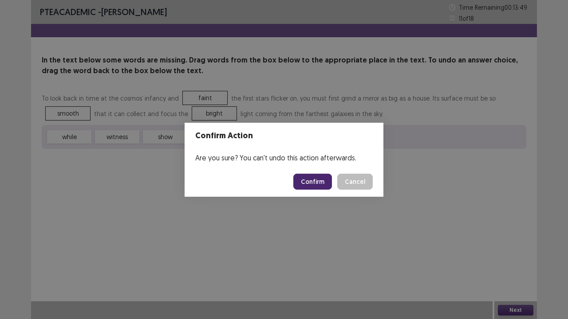
click at [314, 178] on button "Confirm" at bounding box center [312, 182] width 39 height 16
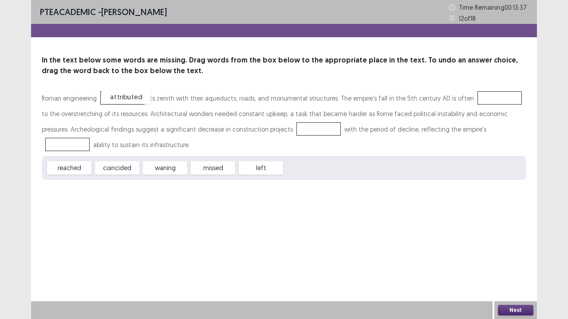
drag, startPoint x: 307, startPoint y: 171, endPoint x: 125, endPoint y: 100, distance: 195.9
drag, startPoint x: 73, startPoint y: 171, endPoint x: 486, endPoint y: 100, distance: 419.2
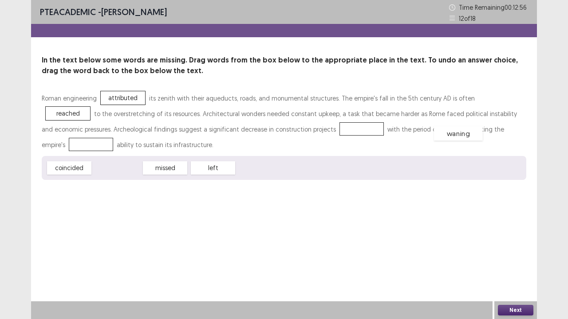
drag, startPoint x: 113, startPoint y: 167, endPoint x: 463, endPoint y: 133, distance: 351.8
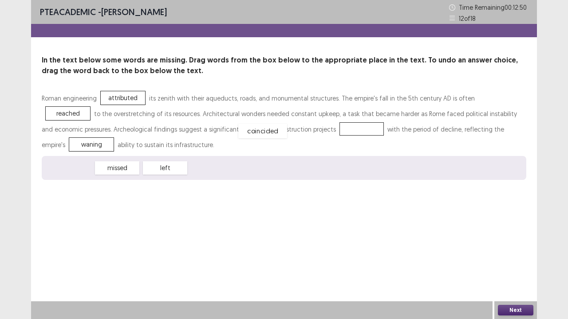
drag, startPoint x: 66, startPoint y: 169, endPoint x: 259, endPoint y: 132, distance: 196.9
click at [516, 280] on button "Next" at bounding box center [515, 310] width 35 height 11
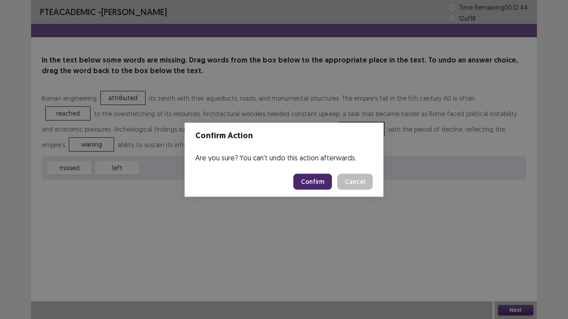
click at [319, 175] on button "Confirm" at bounding box center [312, 182] width 39 height 16
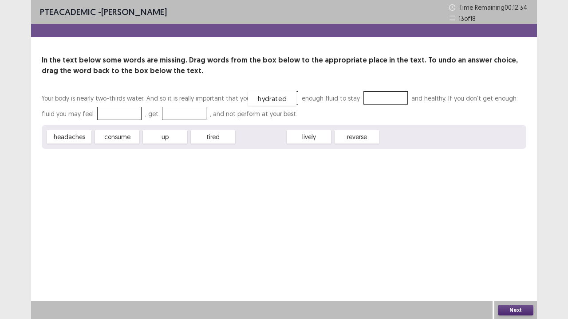
drag, startPoint x: 253, startPoint y: 135, endPoint x: 264, endPoint y: 97, distance: 40.2
click at [254, 101] on div "hydrated" at bounding box center [276, 97] width 44 height 13
drag, startPoint x: 267, startPoint y: 95, endPoint x: 384, endPoint y: 92, distance: 117.2
drag, startPoint x: 125, startPoint y: 140, endPoint x: 270, endPoint y: 100, distance: 150.5
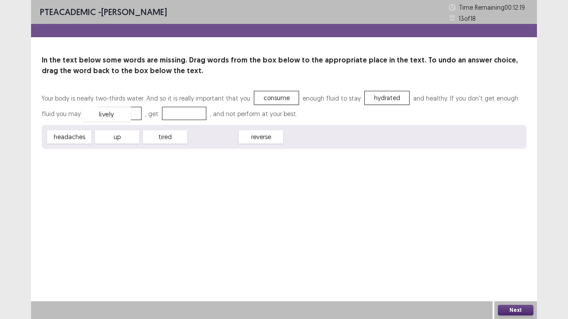
drag, startPoint x: 207, startPoint y: 138, endPoint x: 99, endPoint y: 115, distance: 110.7
drag, startPoint x: 76, startPoint y: 139, endPoint x: 86, endPoint y: 134, distance: 11.3
click at [86, 134] on div "headaches" at bounding box center [79, 132] width 49 height 15
drag, startPoint x: 171, startPoint y: 137, endPoint x: 114, endPoint y: 114, distance: 61.7
drag, startPoint x: 114, startPoint y: 114, endPoint x: 187, endPoint y: 111, distance: 73.7
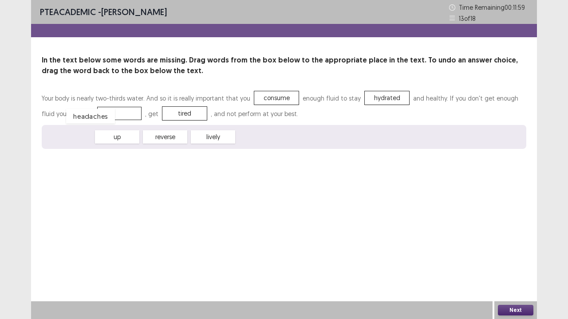
drag, startPoint x: 79, startPoint y: 139, endPoint x: 100, endPoint y: 119, distance: 29.5
click at [508, 280] on button "Next" at bounding box center [515, 310] width 35 height 11
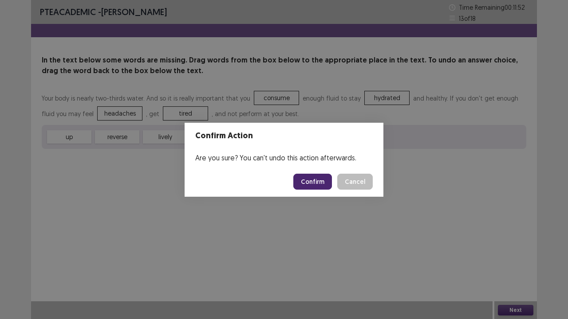
click at [318, 180] on button "Confirm" at bounding box center [312, 182] width 39 height 16
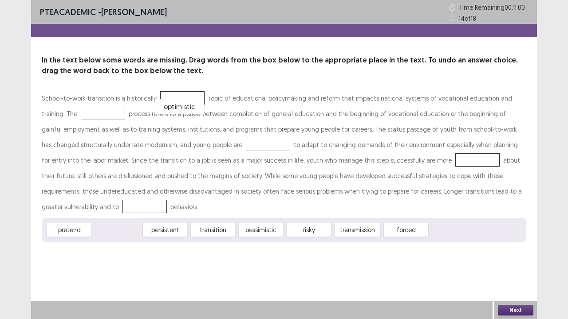
drag, startPoint x: 114, startPoint y: 214, endPoint x: 177, endPoint y: 96, distance: 133.4
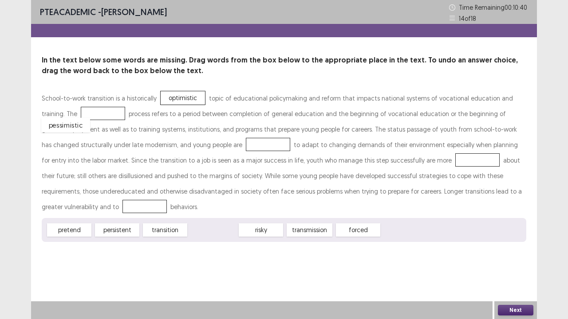
drag, startPoint x: 208, startPoint y: 213, endPoint x: 61, endPoint y: 108, distance: 181.0
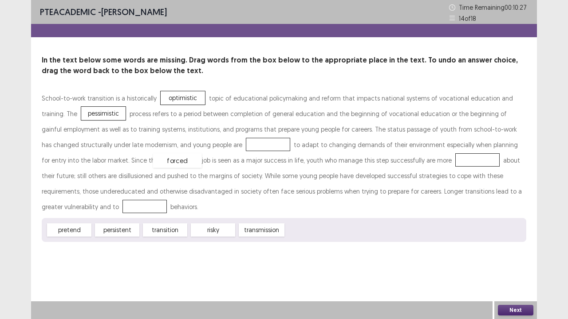
drag, startPoint x: 308, startPoint y: 214, endPoint x: 173, endPoint y: 128, distance: 160.4
click at [173, 154] on div "forced" at bounding box center [177, 161] width 49 height 15
drag, startPoint x: 126, startPoint y: 215, endPoint x: 349, endPoint y: 163, distance: 228.6
click at [456, 163] on div "persistent" at bounding box center [478, 160] width 44 height 13
drag, startPoint x: 60, startPoint y: 112, endPoint x: 437, endPoint y: 186, distance: 384.4
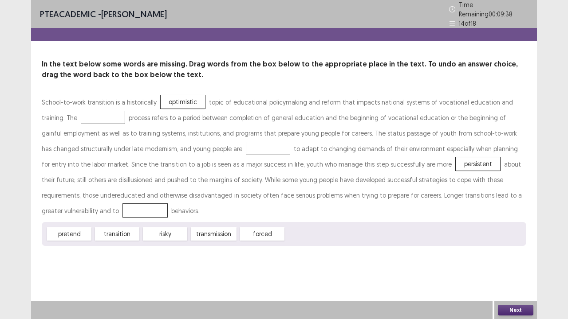
drag, startPoint x: 459, startPoint y: 189, endPoint x: 71, endPoint y: 114, distance: 395.4
drag, startPoint x: 170, startPoint y: 214, endPoint x: 471, endPoint y: 191, distance: 301.7
click at [523, 280] on button "Next" at bounding box center [515, 310] width 35 height 11
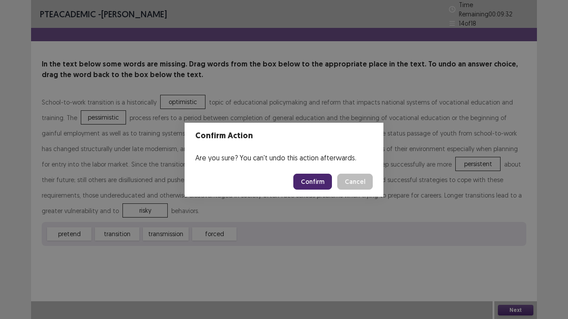
click at [355, 187] on button "Cancel" at bounding box center [354, 182] width 35 height 16
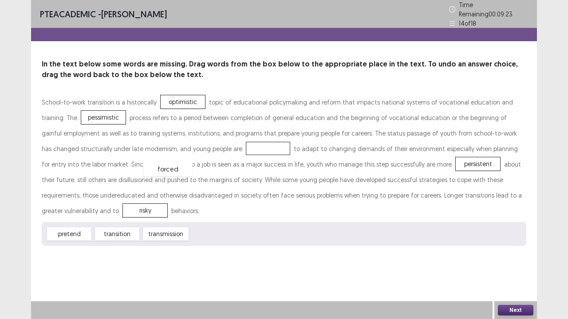
drag, startPoint x: 210, startPoint y: 216, endPoint x: 162, endPoint y: 146, distance: 84.7
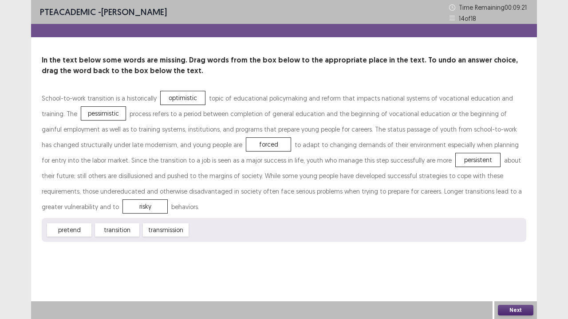
click at [515, 280] on button "Next" at bounding box center [515, 310] width 35 height 11
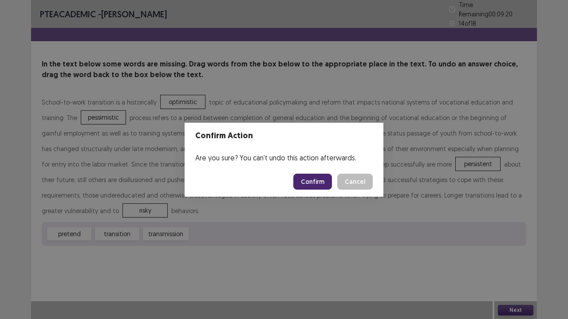
click at [322, 179] on button "Confirm" at bounding box center [312, 182] width 39 height 16
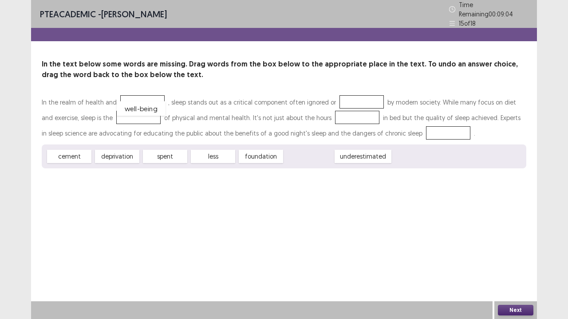
drag, startPoint x: 310, startPoint y: 153, endPoint x: 140, endPoint y: 104, distance: 176.9
drag, startPoint x: 303, startPoint y: 152, endPoint x: 330, endPoint y: 93, distance: 65.1
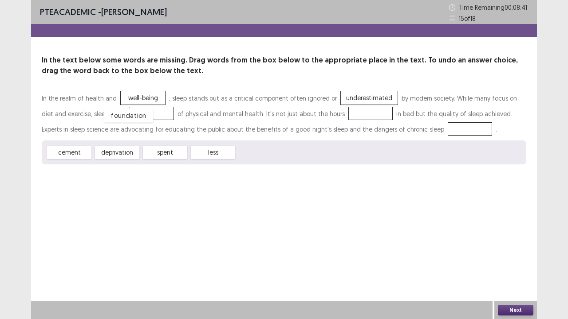
drag, startPoint x: 256, startPoint y: 154, endPoint x: 122, endPoint y: 117, distance: 139.5
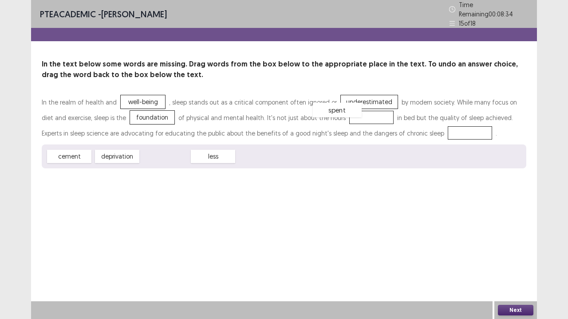
drag, startPoint x: 173, startPoint y: 158, endPoint x: 345, endPoint y: 113, distance: 177.4
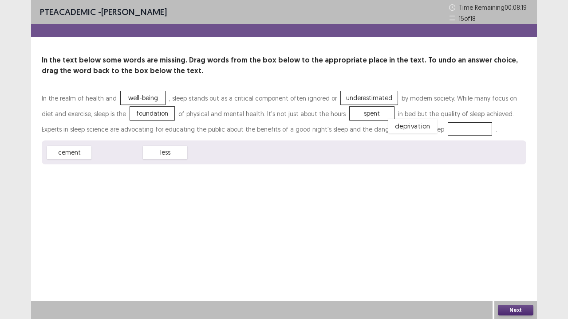
drag, startPoint x: 124, startPoint y: 154, endPoint x: 414, endPoint y: 130, distance: 291.2
click at [508, 280] on button "Next" at bounding box center [515, 310] width 35 height 11
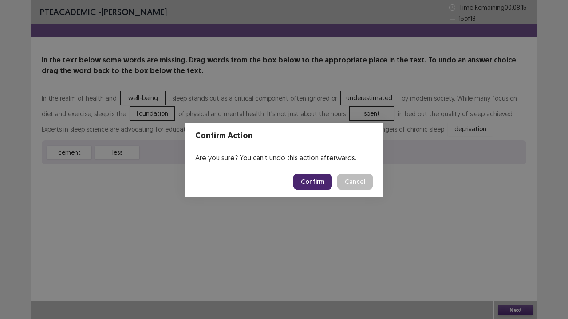
click at [315, 181] on button "Confirm" at bounding box center [312, 182] width 39 height 16
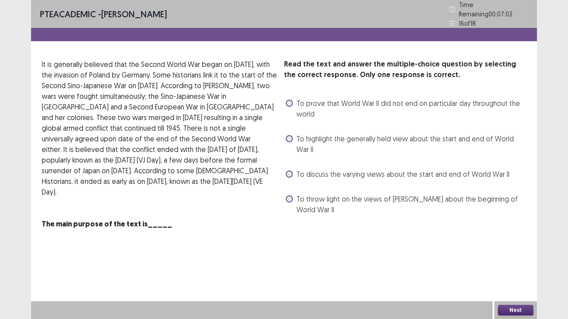
click at [288, 135] on span at bounding box center [289, 138] width 7 height 7
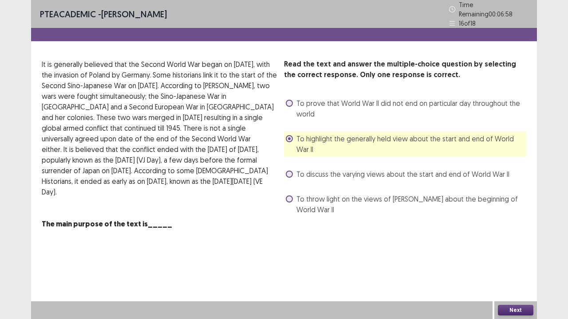
click at [507, 280] on button "Next" at bounding box center [515, 310] width 35 height 11
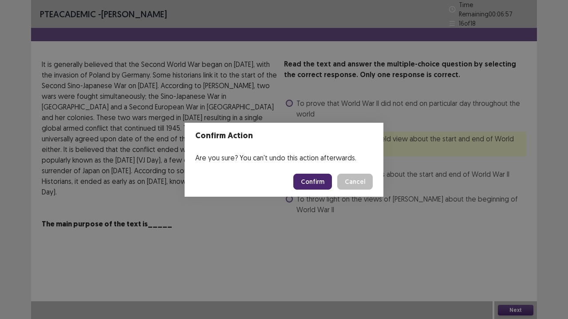
click at [312, 181] on button "Confirm" at bounding box center [312, 182] width 39 height 16
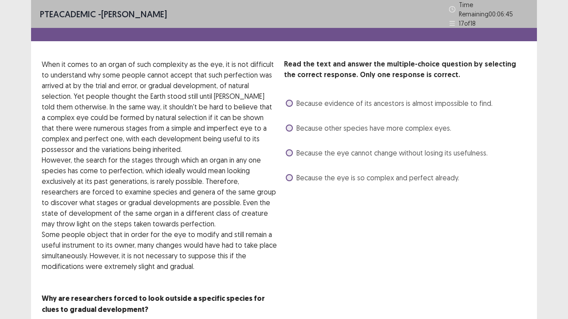
click at [306, 197] on div "Read the text and answer the multiple-choice question by selecting the correct …" at bounding box center [405, 192] width 242 height 267
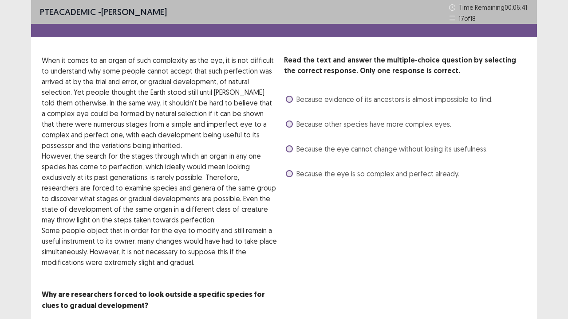
click at [286, 146] on label "Because the eye cannot change without losing its usefulness." at bounding box center [387, 149] width 202 height 11
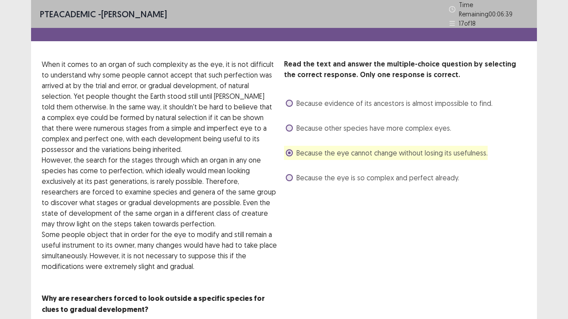
click at [291, 128] on label "Because other species have more complex eyes." at bounding box center [368, 128] width 165 height 11
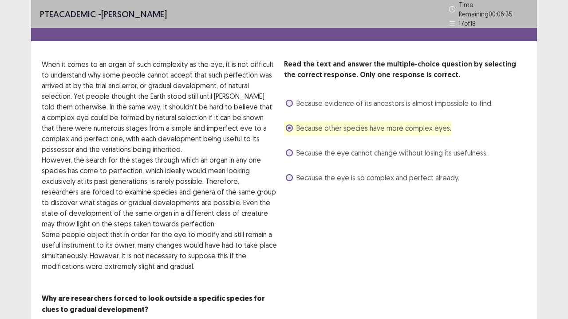
click at [284, 171] on div "Because the eye is so complex and perfect already." at bounding box center [371, 178] width 175 height 14
click at [288, 176] on span at bounding box center [289, 177] width 7 height 7
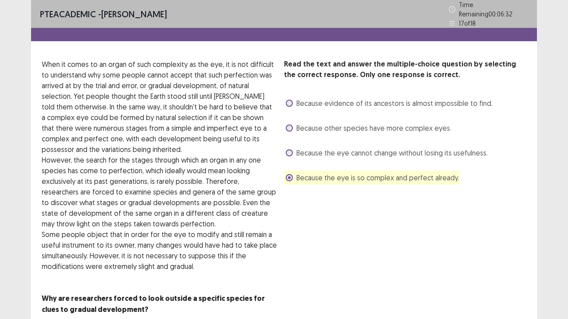
click at [400, 236] on div "Read the text and answer the multiple-choice question by selecting the correct …" at bounding box center [405, 192] width 242 height 267
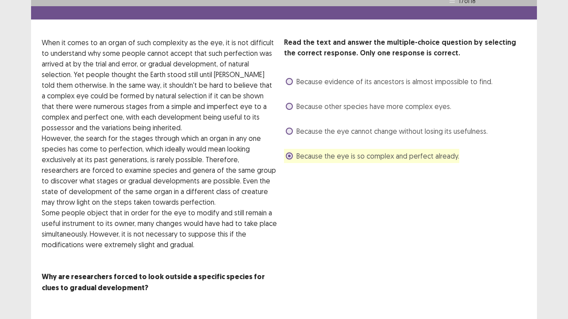
scroll to position [41, 0]
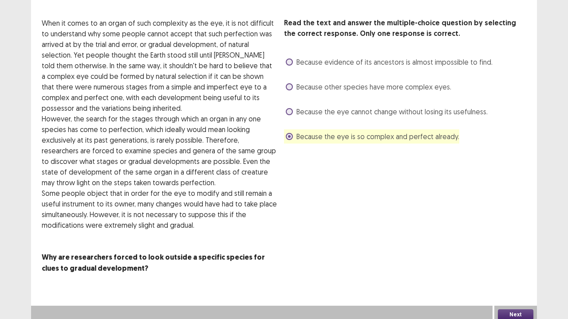
click at [507, 280] on button "Next" at bounding box center [515, 315] width 35 height 11
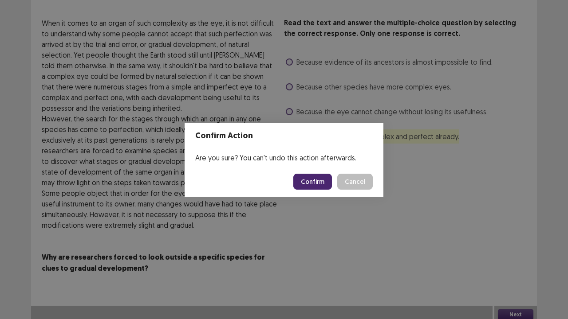
click at [316, 177] on button "Confirm" at bounding box center [312, 182] width 39 height 16
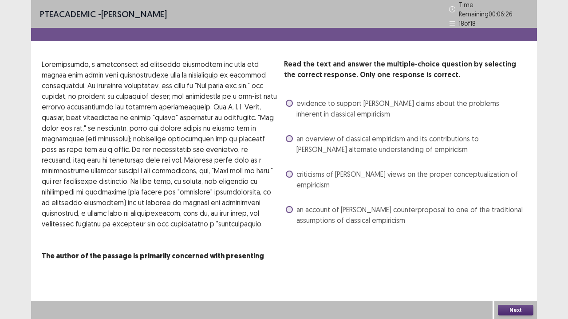
click at [284, 99] on div "evidence to support [PERSON_NAME] claims about the problems inherent in classic…" at bounding box center [405, 108] width 242 height 25
click at [289, 100] on span at bounding box center [289, 103] width 7 height 7
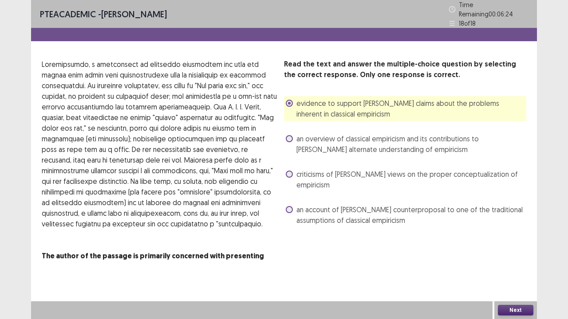
click at [514, 280] on button "Next" at bounding box center [515, 310] width 35 height 11
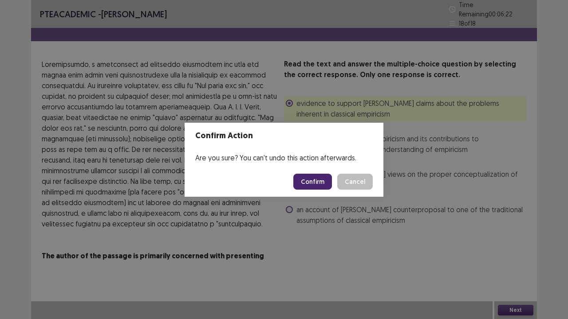
click at [322, 181] on button "Confirm" at bounding box center [312, 182] width 39 height 16
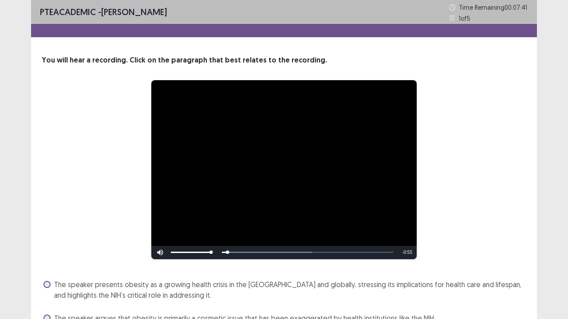
click at [453, 191] on div "**********" at bounding box center [284, 170] width 414 height 180
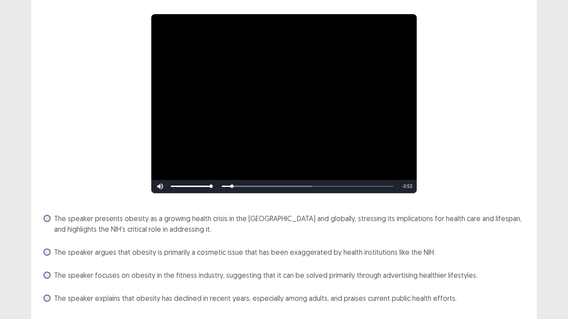
scroll to position [71, 0]
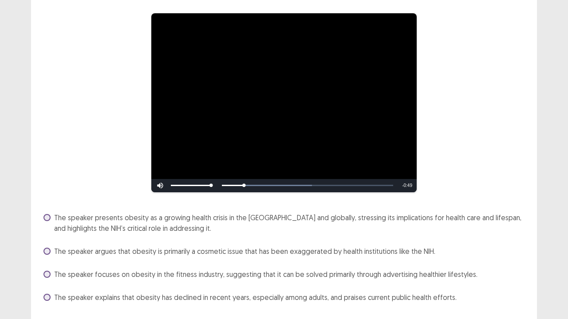
click at [47, 214] on span at bounding box center [46, 217] width 7 height 7
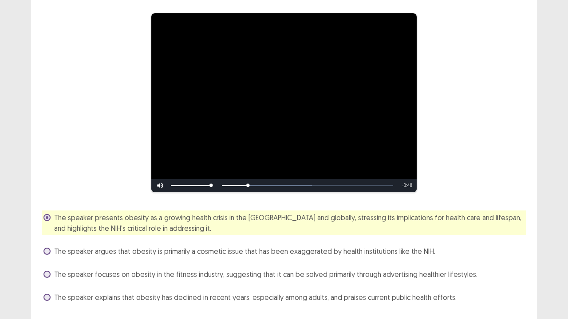
click at [448, 139] on div "**********" at bounding box center [284, 103] width 414 height 180
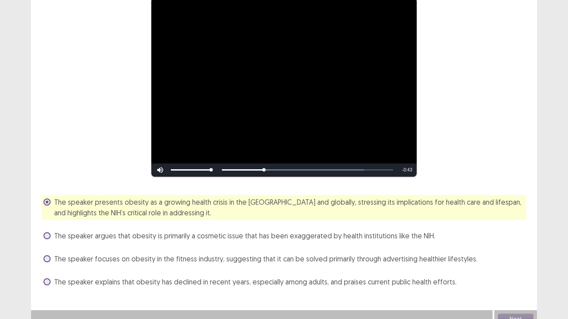
scroll to position [89, 0]
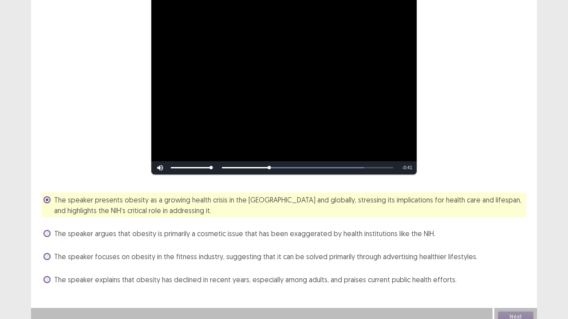
click at [50, 230] on span at bounding box center [46, 233] width 7 height 7
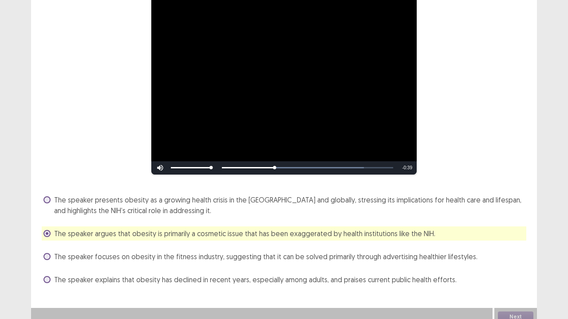
click at [45, 197] on span at bounding box center [46, 200] width 7 height 7
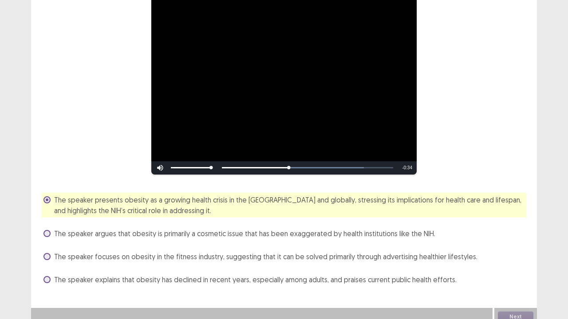
click at [477, 263] on div "The speaker presents obesity as a growing health crisis in the [GEOGRAPHIC_DATA…" at bounding box center [284, 240] width 485 height 94
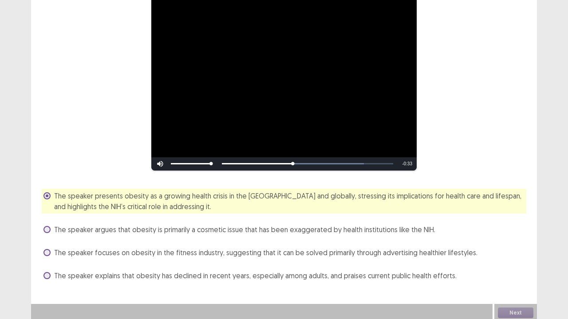
scroll to position [91, 0]
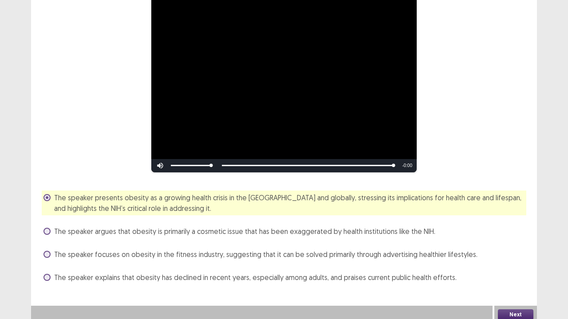
click at [509, 280] on button "Next" at bounding box center [515, 315] width 35 height 11
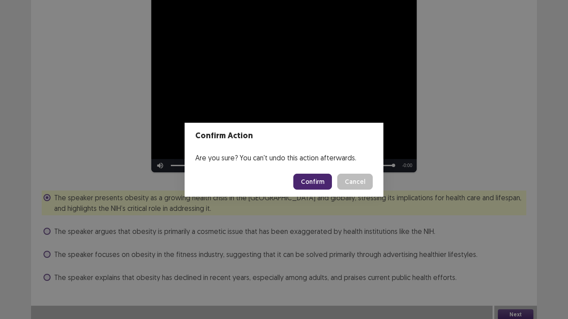
click at [312, 181] on button "Confirm" at bounding box center [312, 182] width 39 height 16
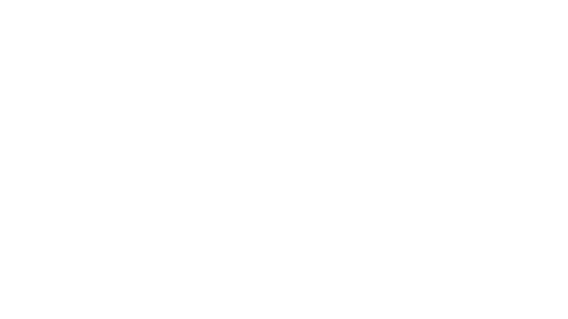
scroll to position [0, 0]
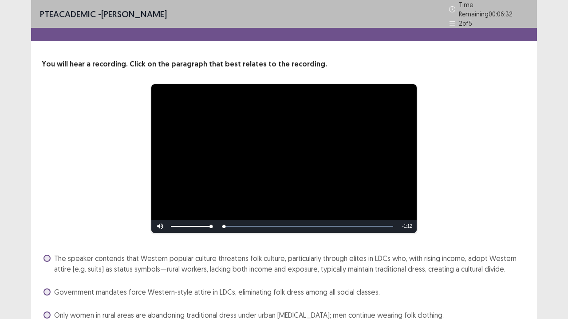
click at [449, 128] on div "**********" at bounding box center [284, 159] width 414 height 150
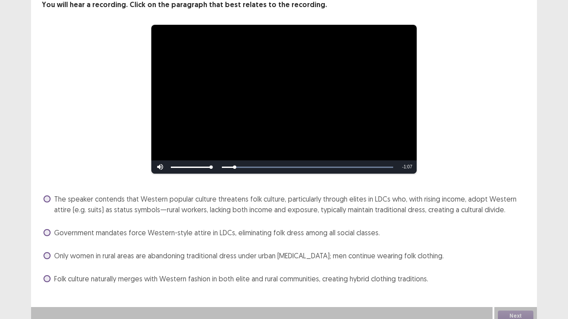
scroll to position [61, 0]
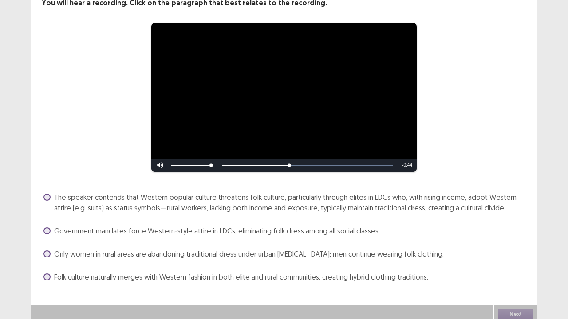
click at [47, 196] on span at bounding box center [46, 197] width 7 height 7
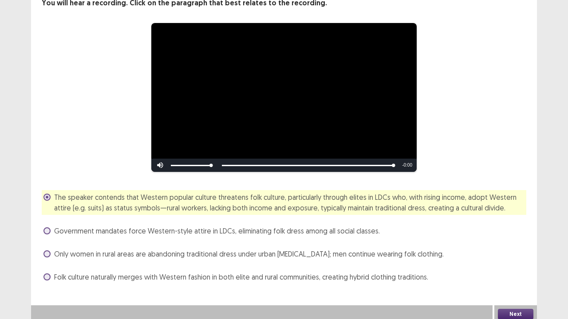
click at [516, 280] on button "Next" at bounding box center [515, 314] width 35 height 11
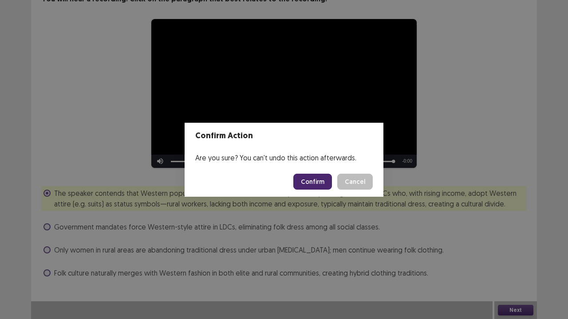
click at [319, 185] on button "Confirm" at bounding box center [312, 182] width 39 height 16
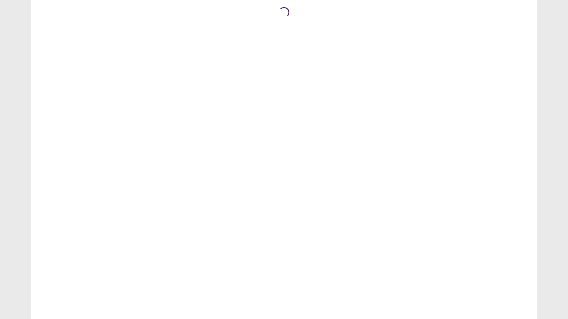
scroll to position [0, 0]
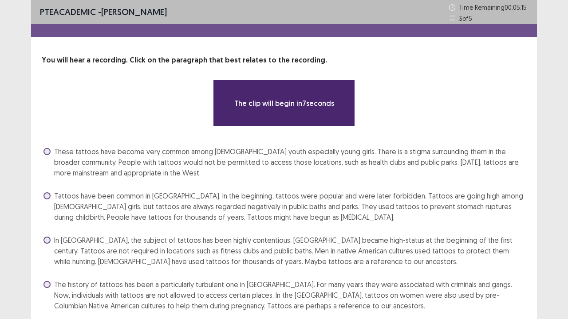
click at [416, 113] on div "The clip will begin in 7 seconds" at bounding box center [284, 103] width 485 height 47
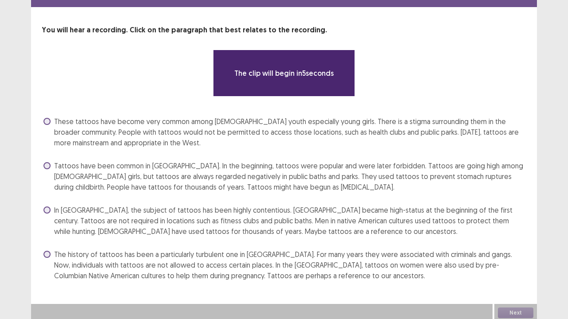
scroll to position [32, 0]
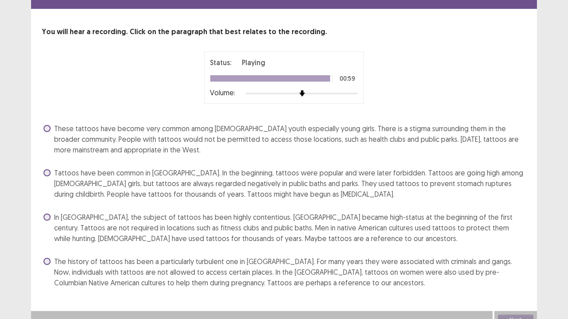
click at [45, 258] on span at bounding box center [46, 261] width 7 height 7
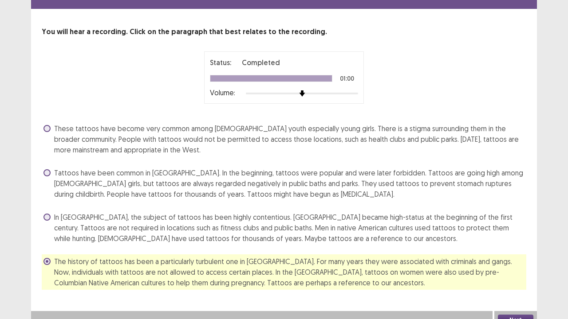
click at [509, 280] on button "Next" at bounding box center [515, 320] width 35 height 11
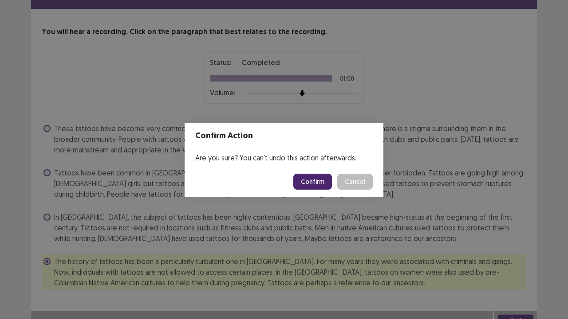
click at [319, 187] on button "Confirm" at bounding box center [312, 182] width 39 height 16
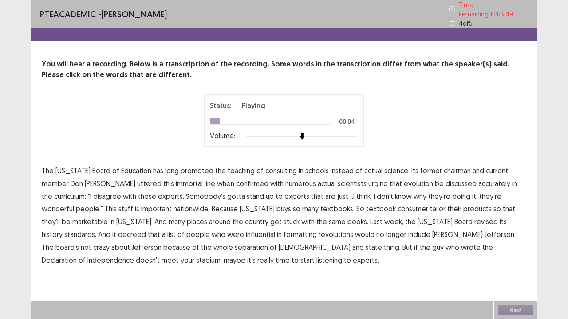
click at [265, 169] on span "consulting" at bounding box center [281, 170] width 32 height 11
click at [276, 204] on span "buys" at bounding box center [283, 209] width 15 height 11
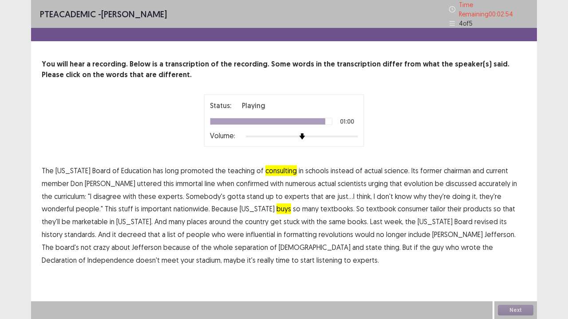
click at [222, 255] on span "stadium," at bounding box center [209, 260] width 26 height 11
click at [276, 207] on span "buys" at bounding box center [283, 209] width 15 height 11
click at [508, 280] on button "Next" at bounding box center [515, 310] width 35 height 11
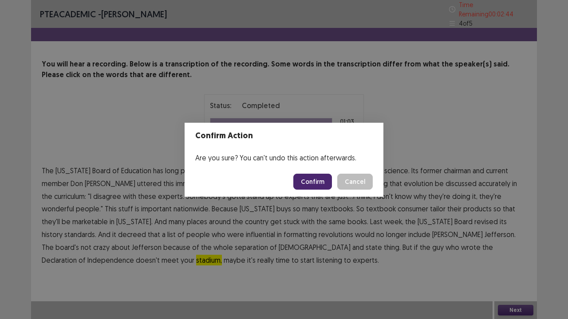
click at [324, 184] on button "Confirm" at bounding box center [312, 182] width 39 height 16
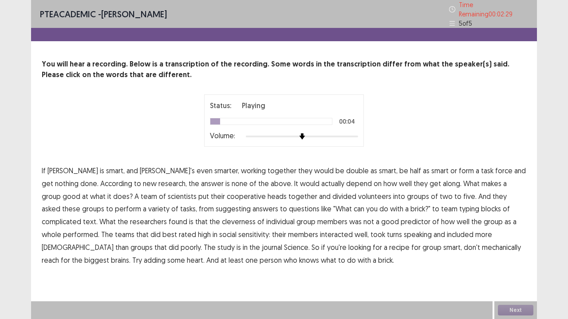
click at [346, 167] on span "double" at bounding box center [357, 170] width 23 height 11
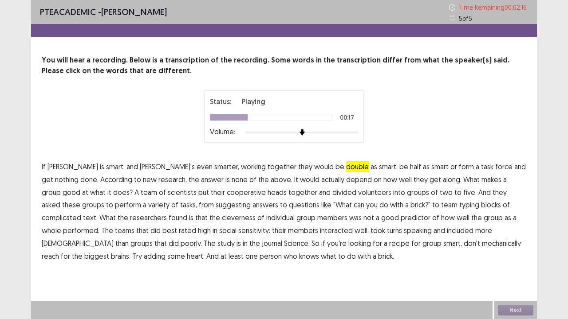
click at [227, 195] on span "cooperative" at bounding box center [246, 192] width 39 height 11
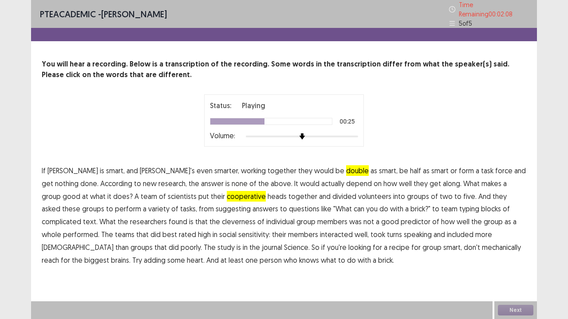
click at [216, 209] on span "suggesting" at bounding box center [233, 209] width 35 height 11
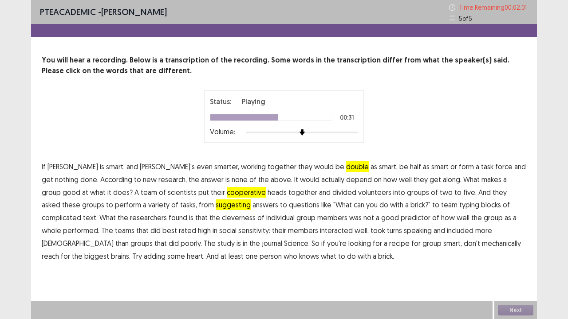
click at [222, 219] on span "cleverness" at bounding box center [239, 218] width 34 height 11
click at [482, 247] on span "mechanically" at bounding box center [501, 243] width 39 height 11
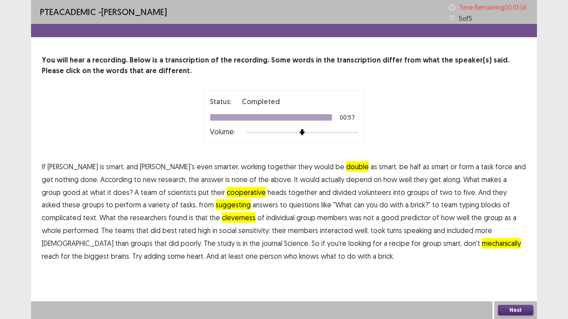
click at [523, 280] on button "Next" at bounding box center [515, 310] width 35 height 11
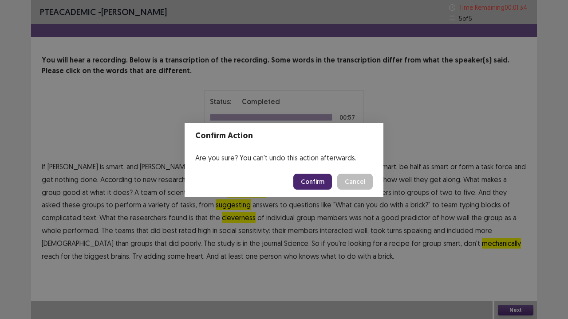
click at [311, 184] on button "Confirm" at bounding box center [312, 182] width 39 height 16
